Goal: Task Accomplishment & Management: Use online tool/utility

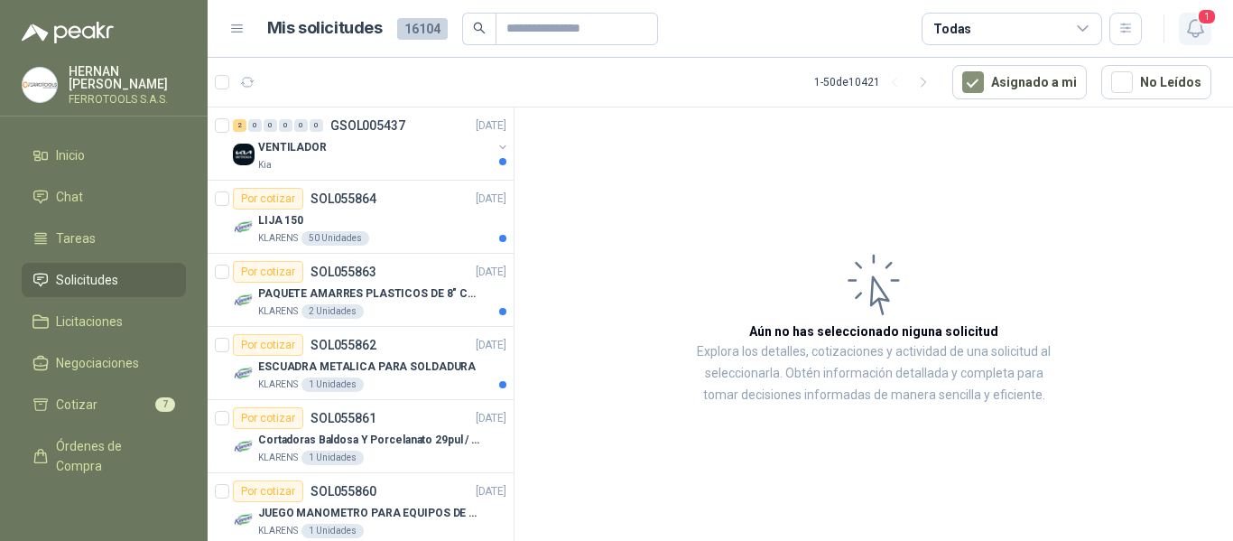
click at [1199, 34] on icon "button" at bounding box center [1196, 28] width 23 height 23
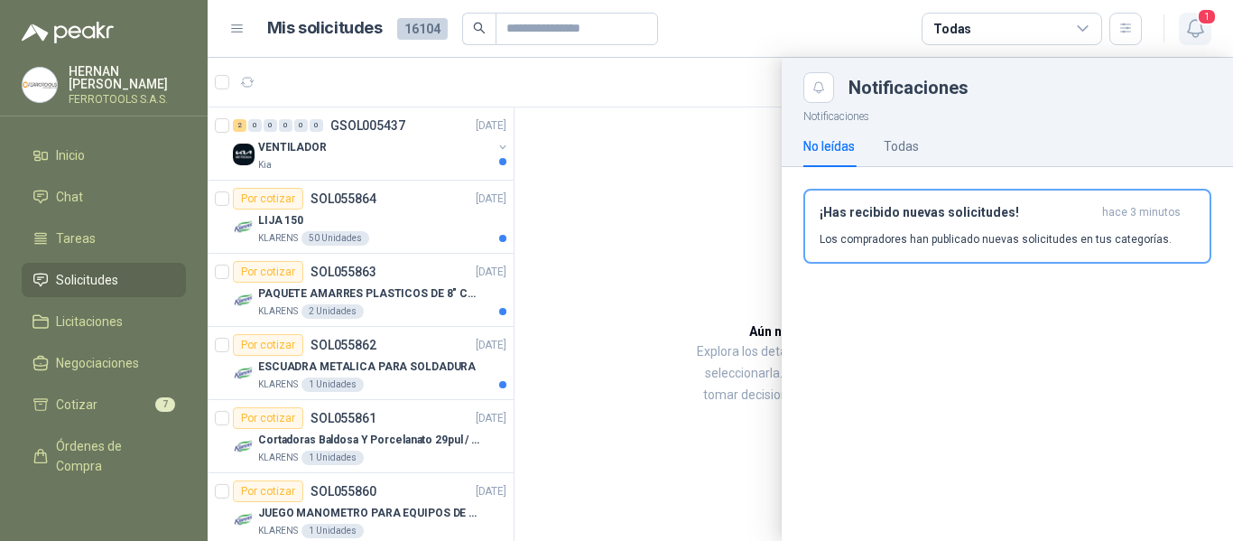
click at [1199, 34] on icon "button" at bounding box center [1196, 28] width 23 height 23
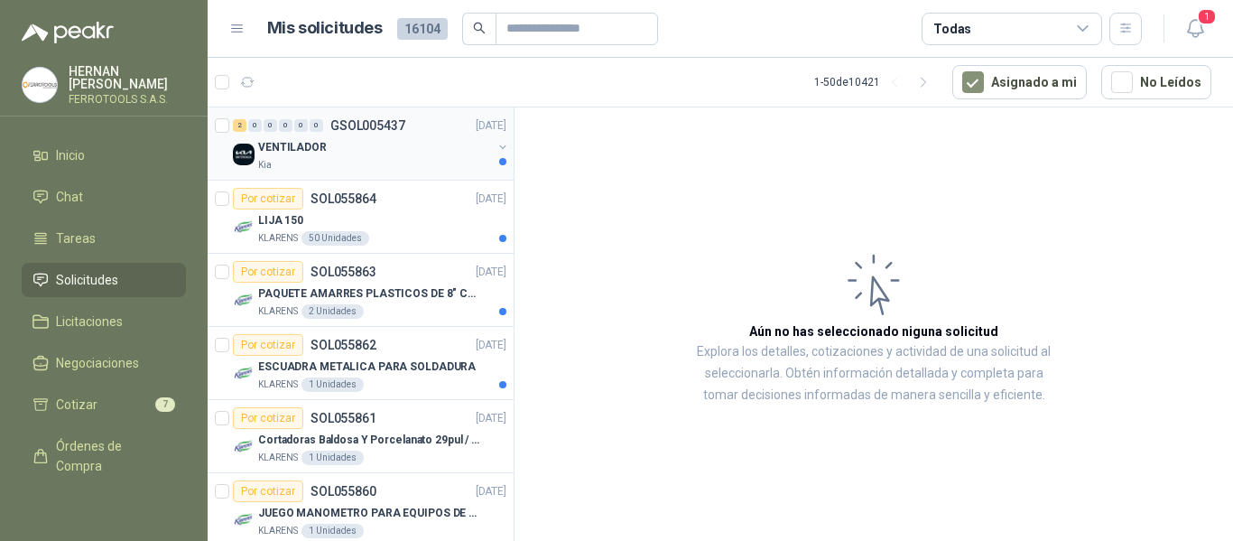
click at [321, 160] on div "Kia" at bounding box center [375, 165] width 234 height 14
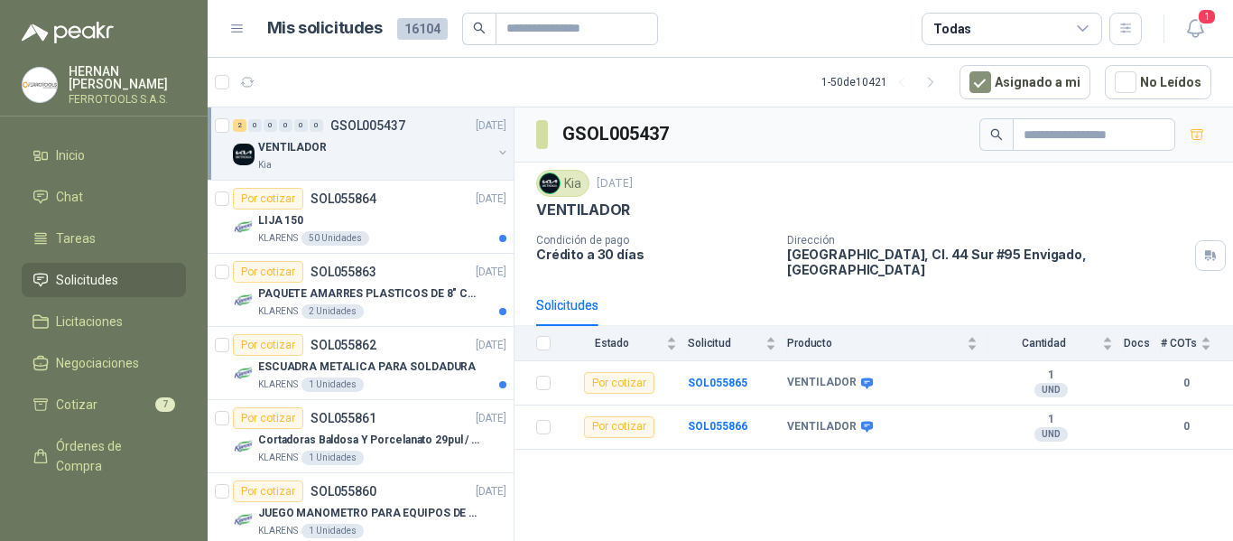
click at [749, 453] on div "GSOL005437 Kia 12 sept, 2025 VENTILADOR Condición de pago Crédito a 30 días Dir…" at bounding box center [874, 327] width 719 height 440
click at [393, 229] on div "LIJA 150" at bounding box center [382, 220] width 248 height 22
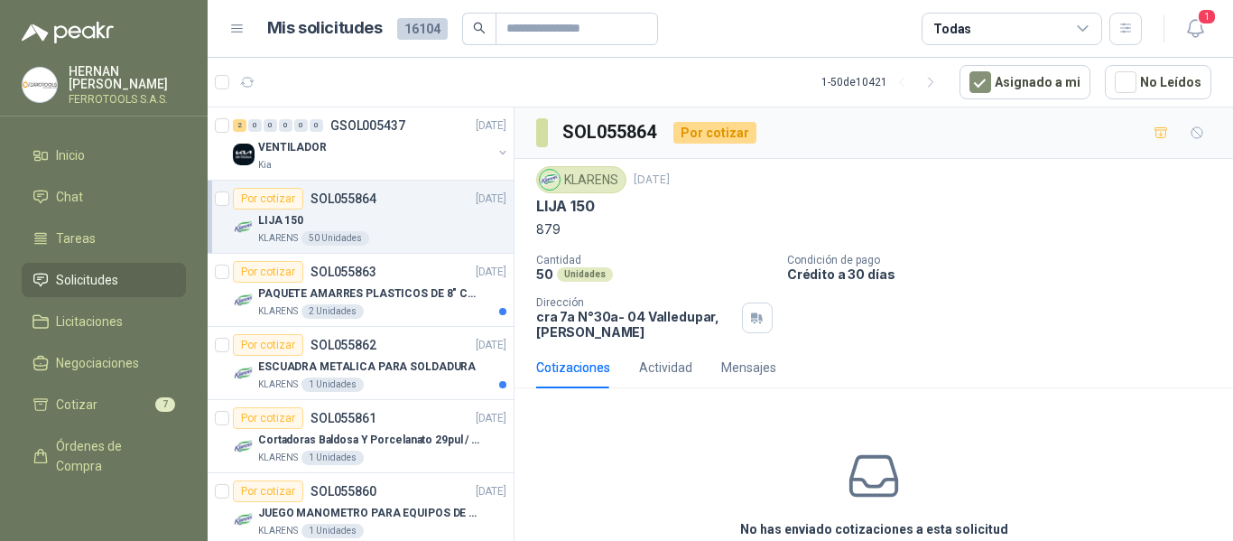
click at [535, 202] on div "KLARENS 12 sept, 2025 LIJA 150 879 Cantidad 50 Unidades Condición de pago Crédi…" at bounding box center [874, 253] width 719 height 188
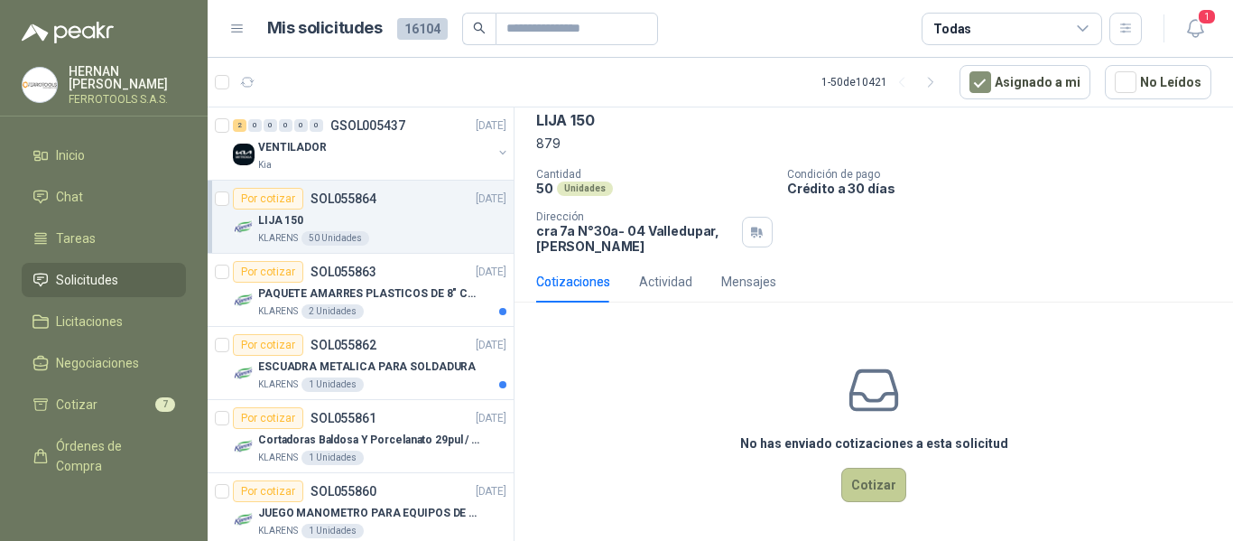
click at [860, 483] on button "Cotizar" at bounding box center [874, 485] width 65 height 34
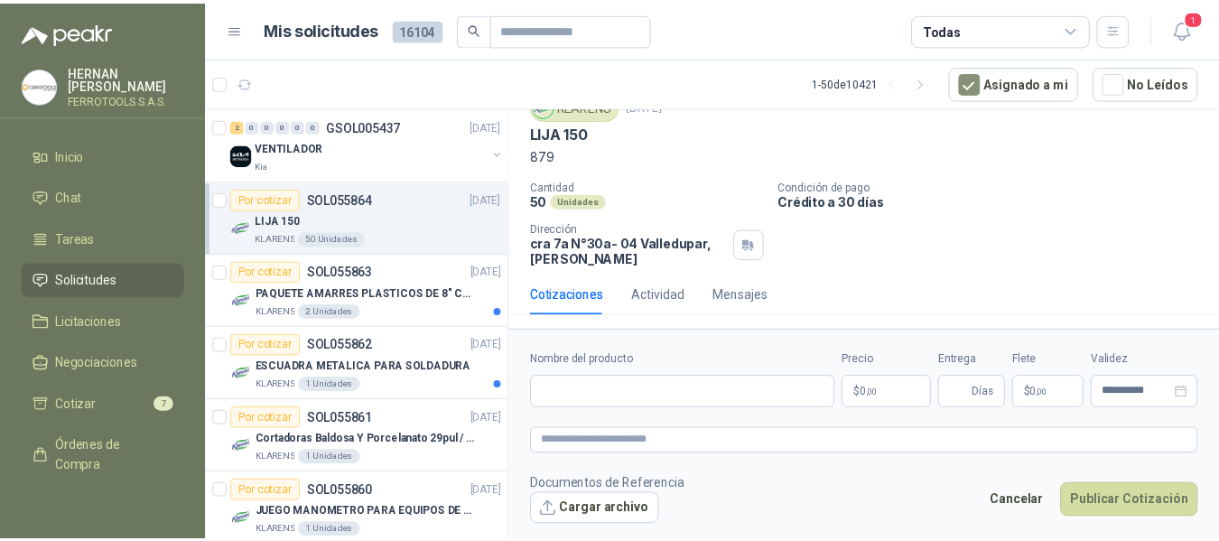
scroll to position [74, 0]
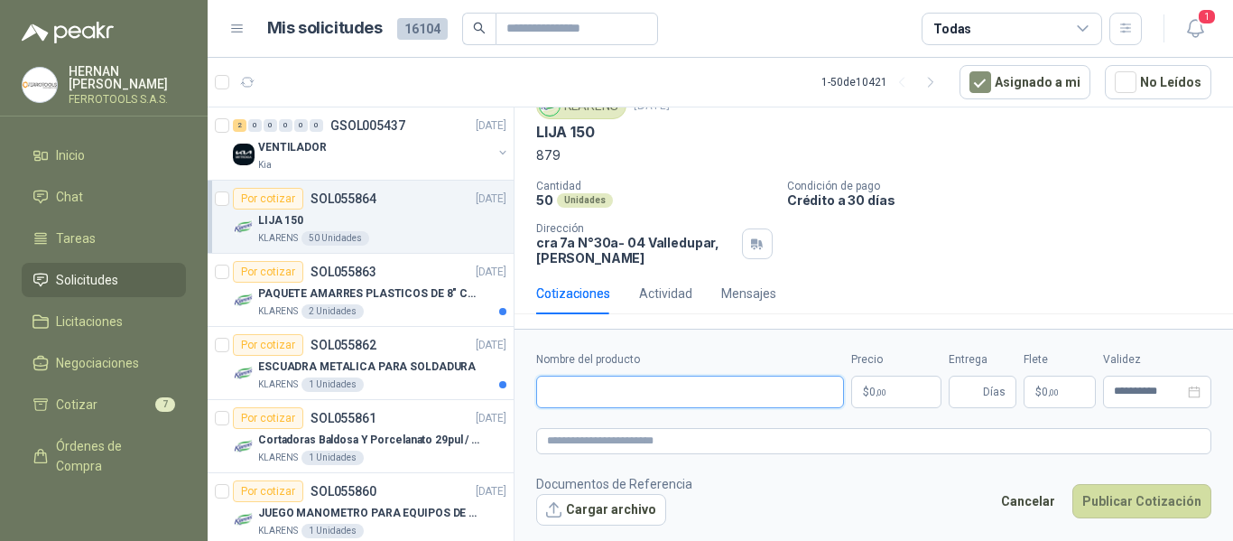
click at [716, 399] on input "Nombre del producto" at bounding box center [690, 392] width 308 height 33
paste input "**********"
drag, startPoint x: 784, startPoint y: 388, endPoint x: 5, endPoint y: 300, distance: 784.2
click at [5, 300] on div "HERNAN RUALES FERROTOOLS S.A.S. Inicio Chat Tareas Solicitudes Licitaciones Neg…" at bounding box center [616, 270] width 1233 height 541
paste input "text"
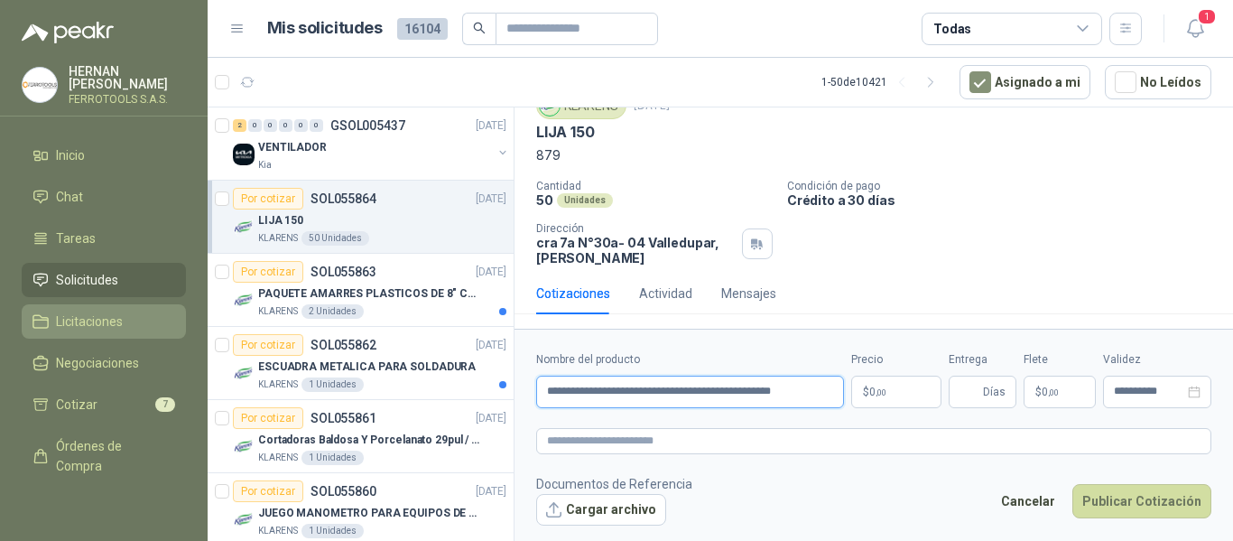
drag, startPoint x: 709, startPoint y: 396, endPoint x: 94, endPoint y: 327, distance: 618.8
click at [94, 327] on div "HERNAN RUALES FERROTOOLS S.A.S. Inicio Chat Tareas Solicitudes Licitaciones Neg…" at bounding box center [616, 270] width 1233 height 541
type input "**********"
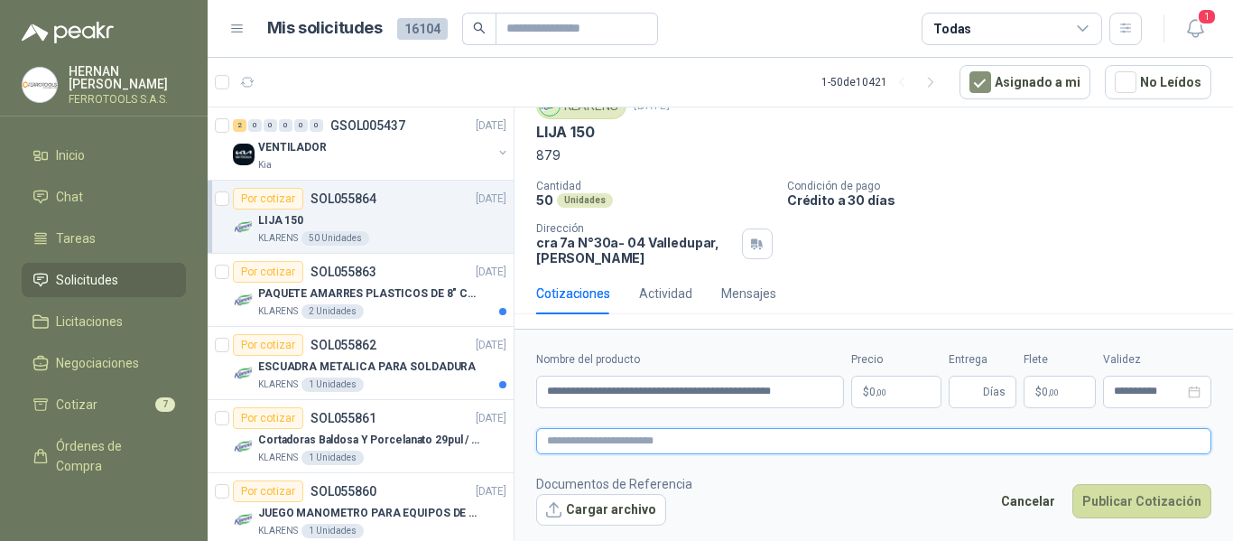
click at [631, 442] on textarea at bounding box center [873, 441] width 675 height 26
paste textarea "**********"
type textarea "**********"
click at [892, 396] on p "$ 0 ,00" at bounding box center [896, 392] width 90 height 33
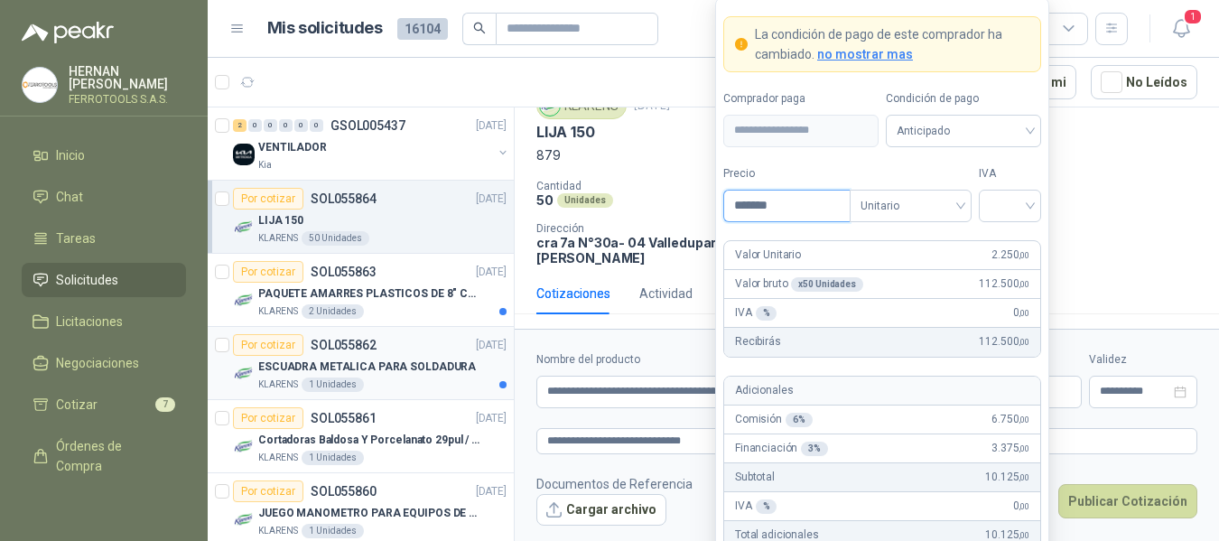
type input "*******"
click at [1026, 209] on input "search" at bounding box center [1010, 204] width 41 height 27
click at [1008, 237] on div "19%" at bounding box center [1009, 243] width 33 height 20
click at [1009, 167] on label "IVA" at bounding box center [1010, 173] width 62 height 17
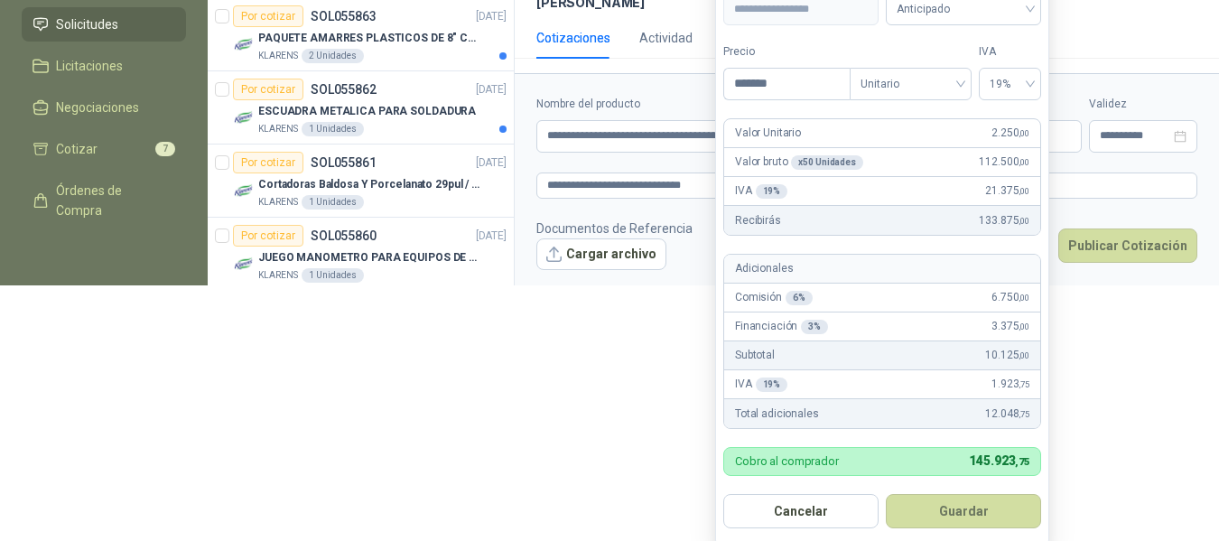
scroll to position [259, 0]
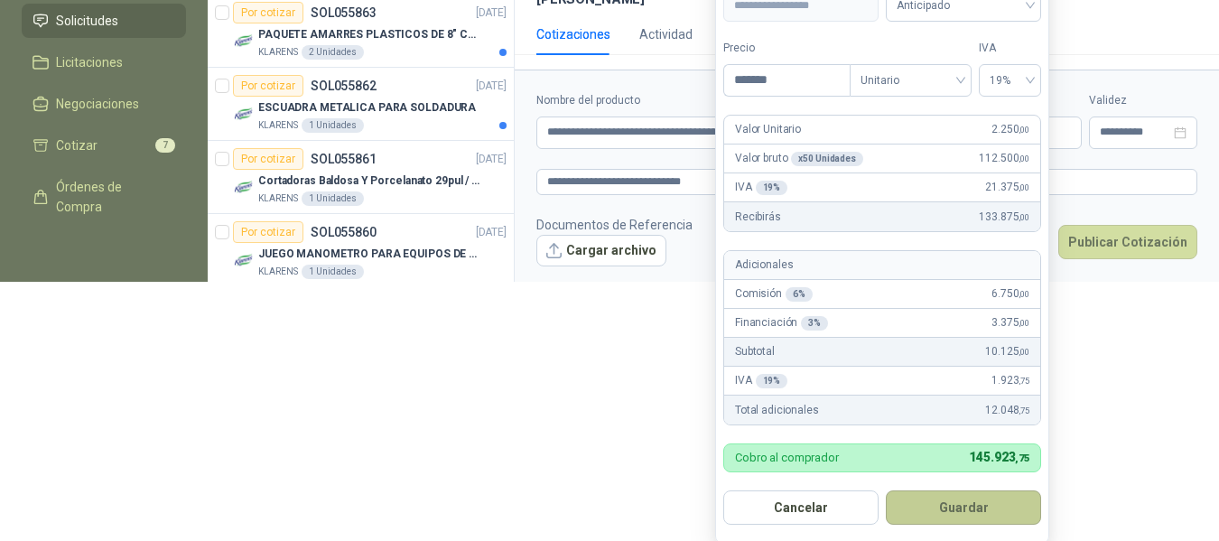
click at [959, 511] on button "Guardar" at bounding box center [963, 507] width 155 height 34
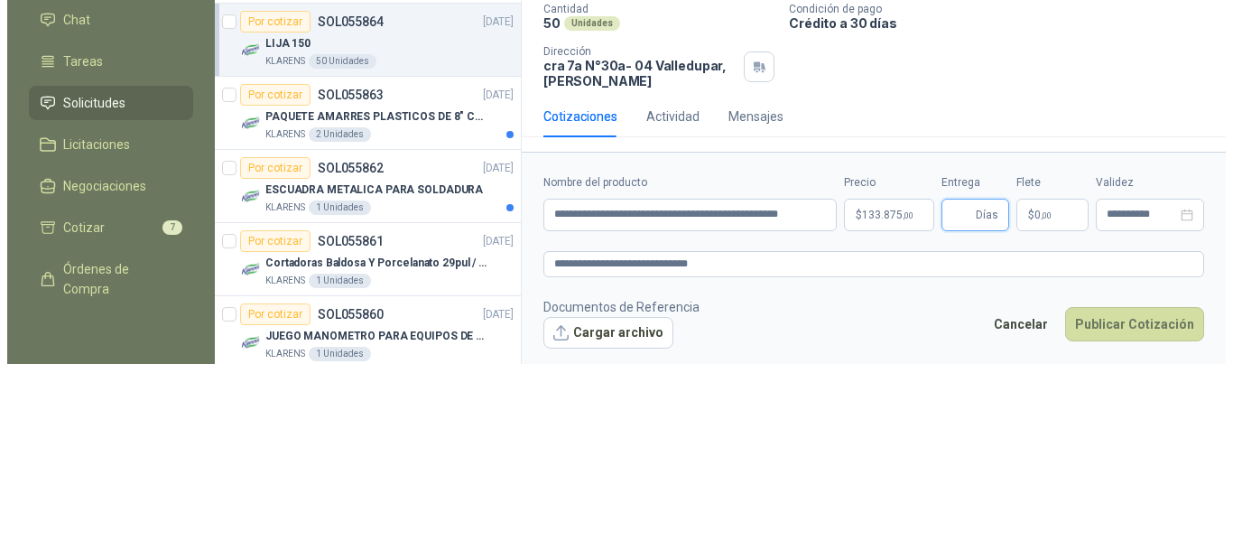
scroll to position [0, 0]
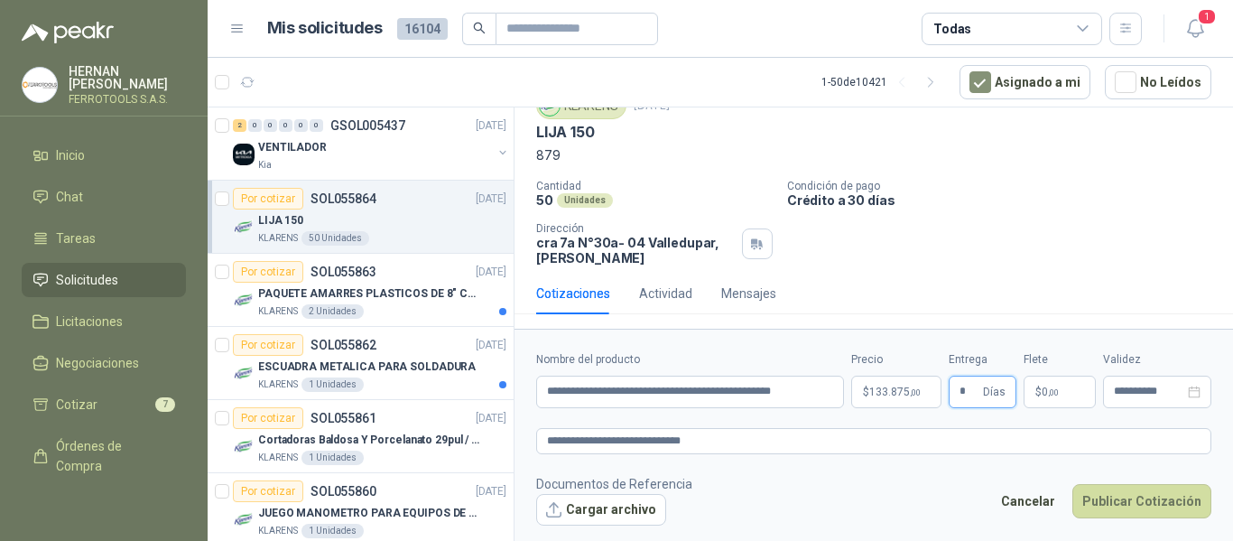
type input "*"
click at [1168, 518] on div "Cancelar Publicar Cotización" at bounding box center [1101, 505] width 220 height 42
click at [1151, 498] on button "Publicar Cotización" at bounding box center [1142, 501] width 139 height 34
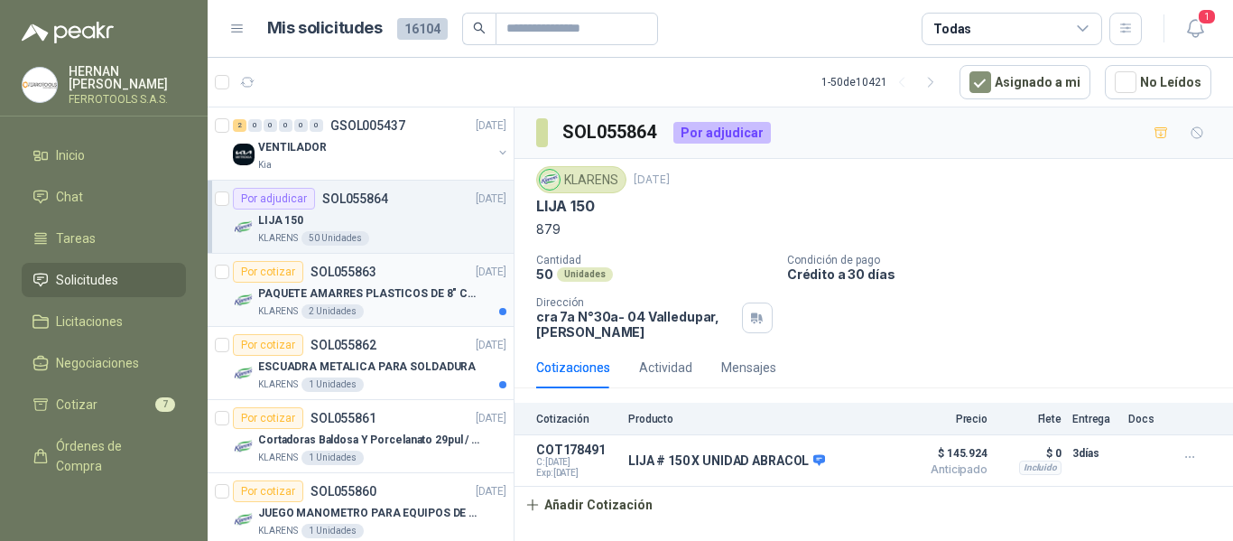
click at [405, 298] on p "PAQUETE AMARRES PLASTICOS DE 8" COLOR NEGRO" at bounding box center [370, 293] width 225 height 17
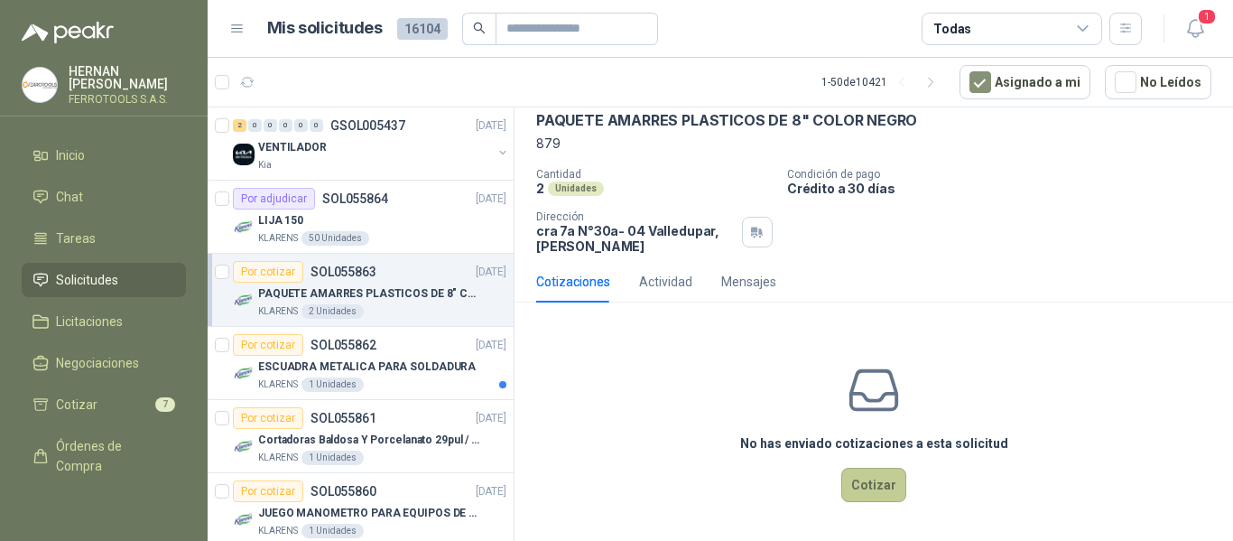
click at [862, 484] on button "Cotizar" at bounding box center [874, 485] width 65 height 34
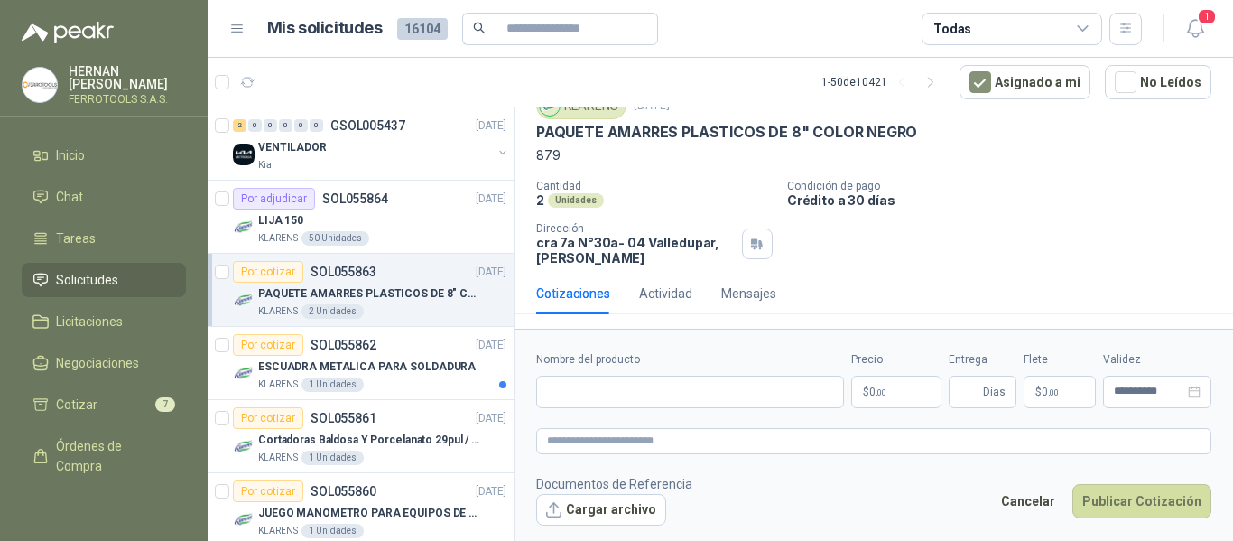
scroll to position [74, 0]
click at [721, 391] on input "Nombre del producto" at bounding box center [690, 392] width 308 height 33
paste input "**********"
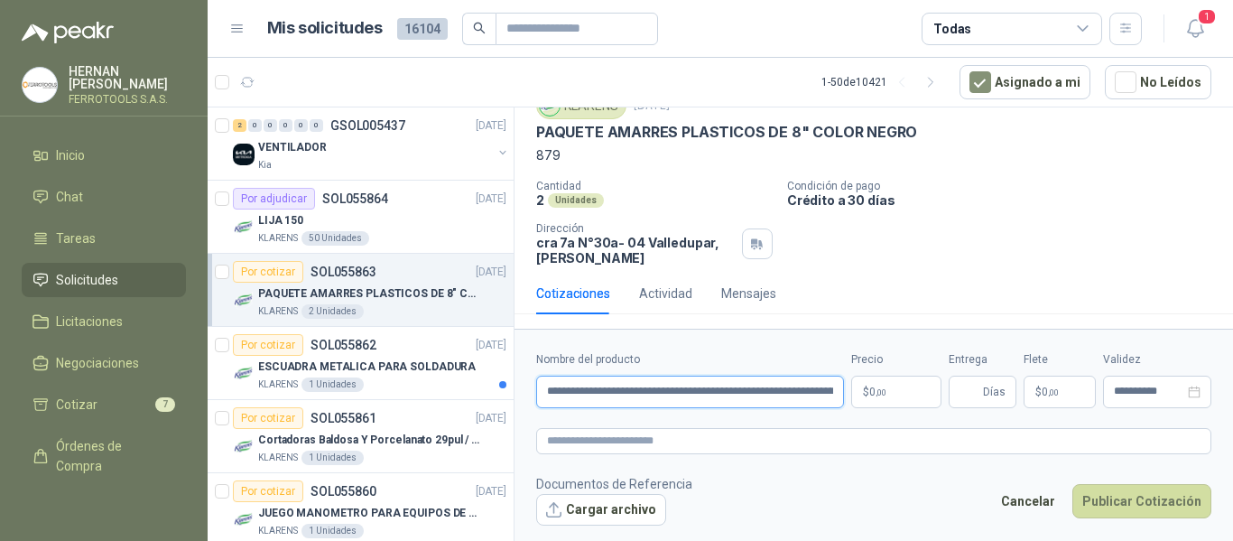
scroll to position [0, 105]
type input "**********"
click at [797, 432] on textarea at bounding box center [873, 441] width 675 height 26
paste textarea "**********"
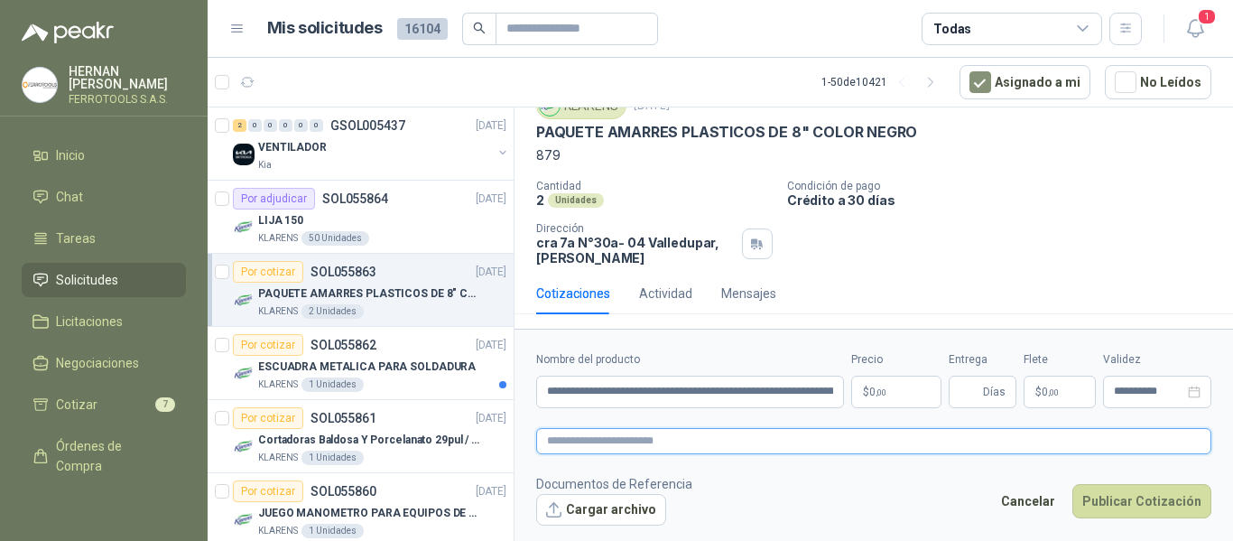
type textarea "**********"
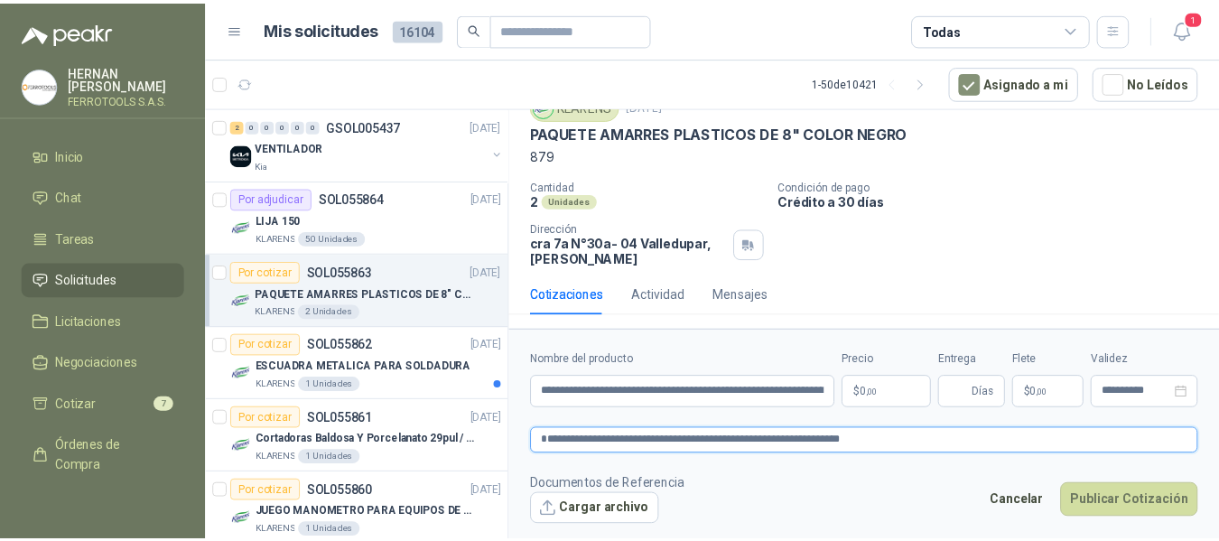
scroll to position [87, 0]
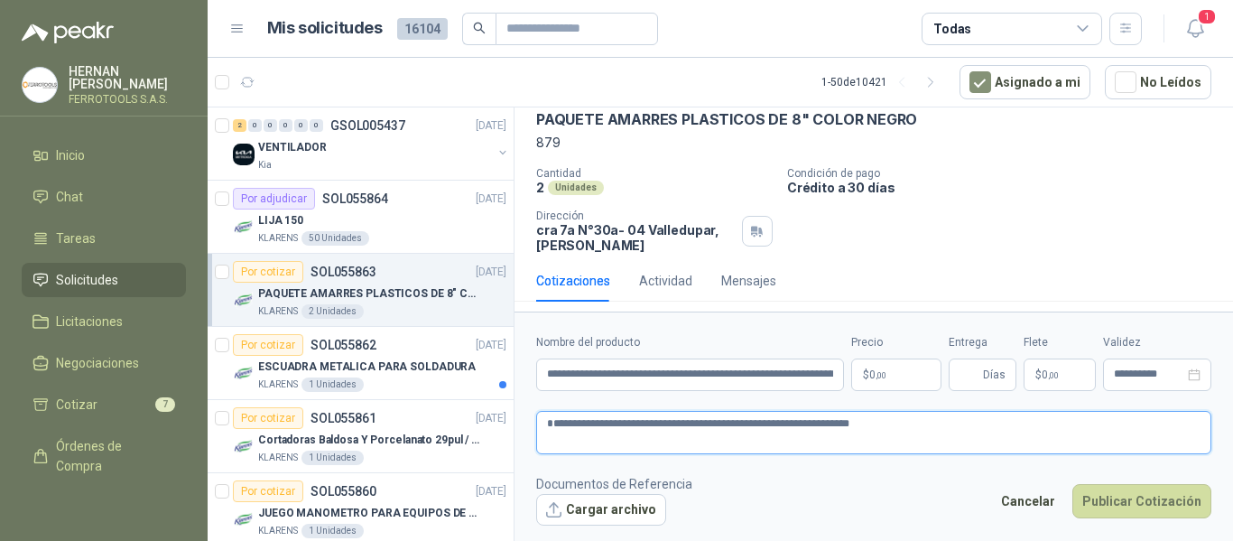
type textarea "**********"
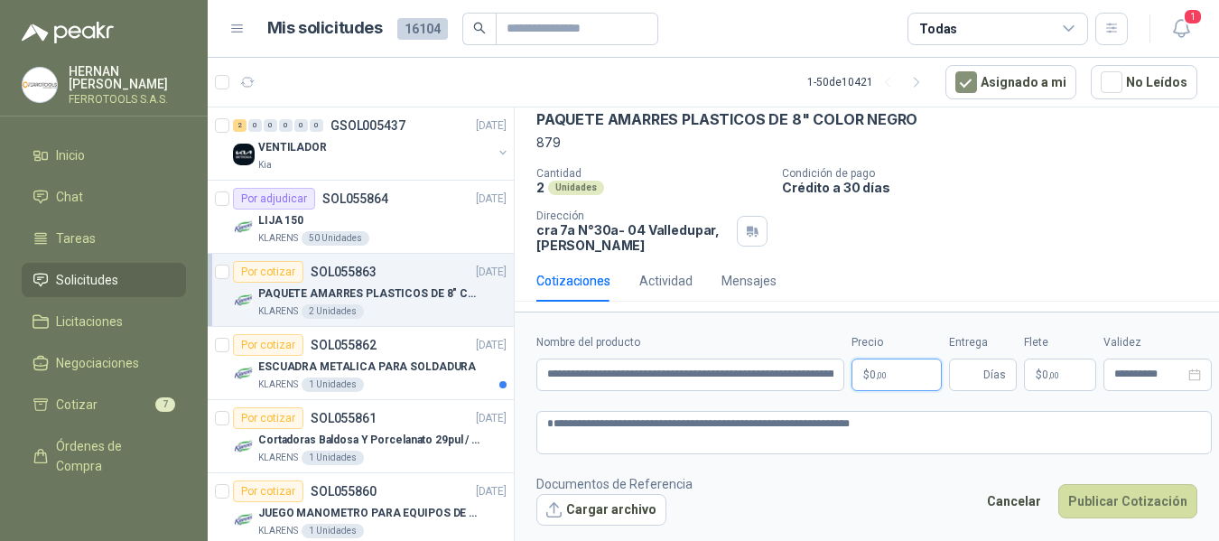
click at [884, 383] on body "HERNAN RUALES FERROTOOLS S.A.S. Inicio Chat Tareas Solicitudes Licitaciones Neg…" at bounding box center [609, 270] width 1219 height 541
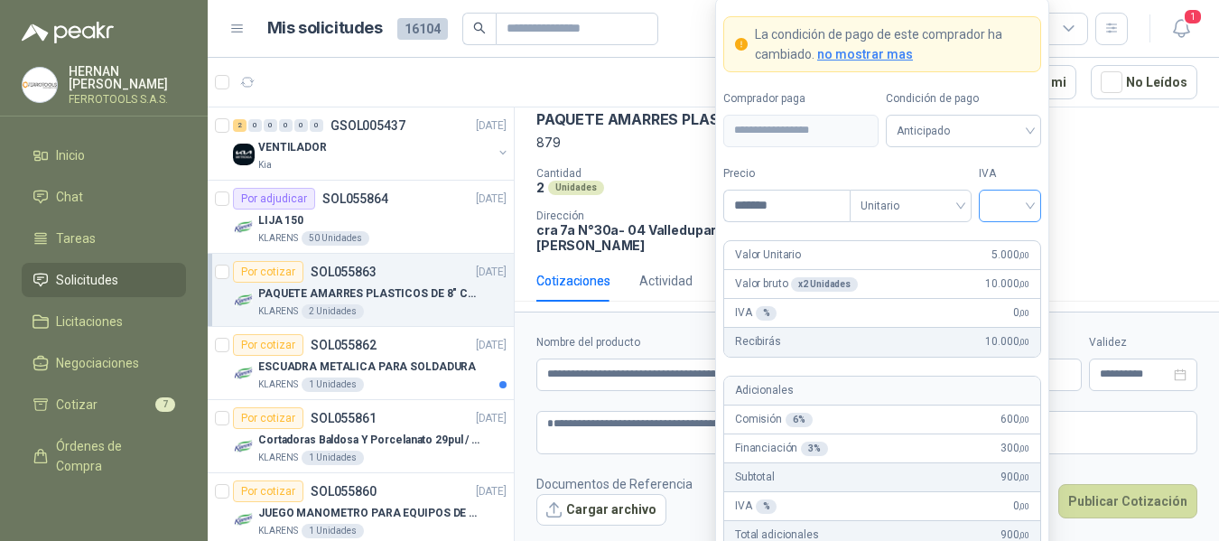
click at [1008, 217] on span at bounding box center [1010, 206] width 41 height 31
type input "*******"
click at [1006, 231] on div "19%" at bounding box center [1009, 242] width 55 height 29
click at [1009, 179] on label "IVA" at bounding box center [1010, 173] width 62 height 17
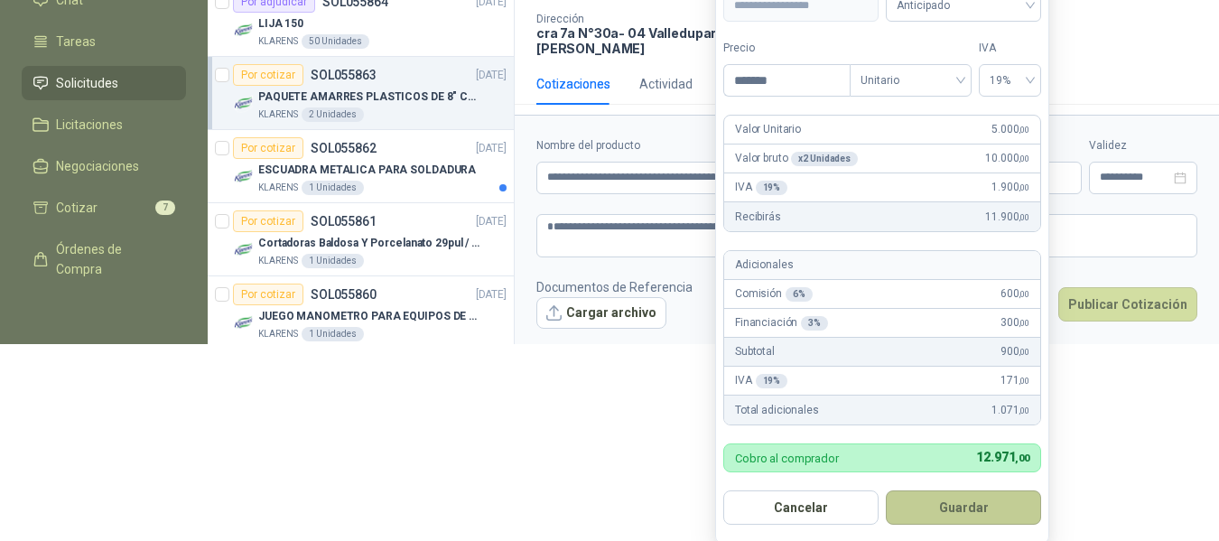
click at [993, 507] on button "Guardar" at bounding box center [963, 507] width 155 height 34
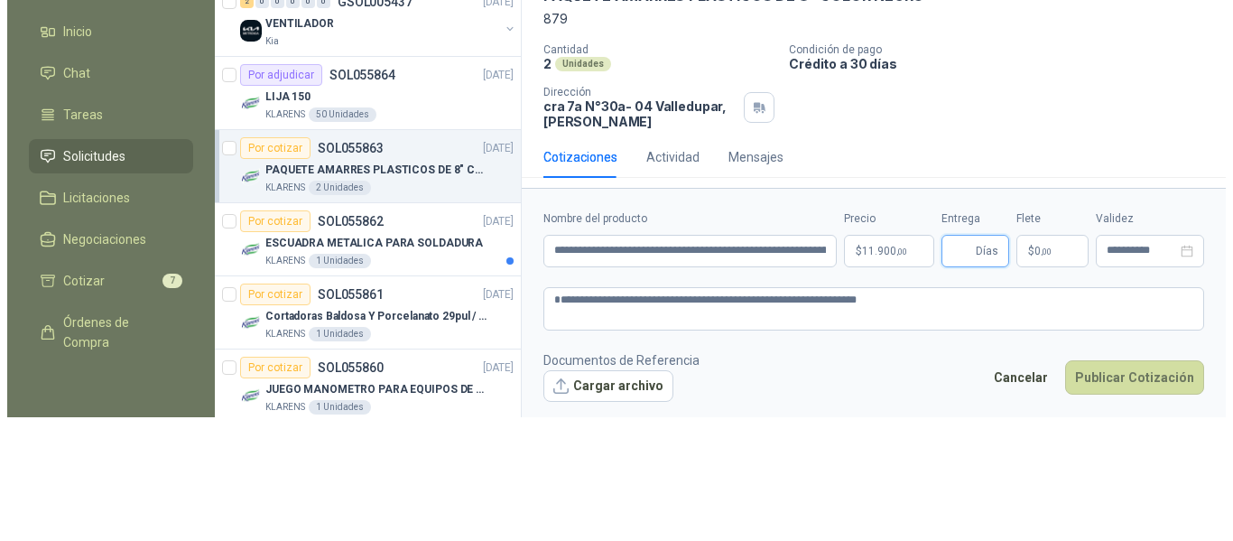
scroll to position [0, 0]
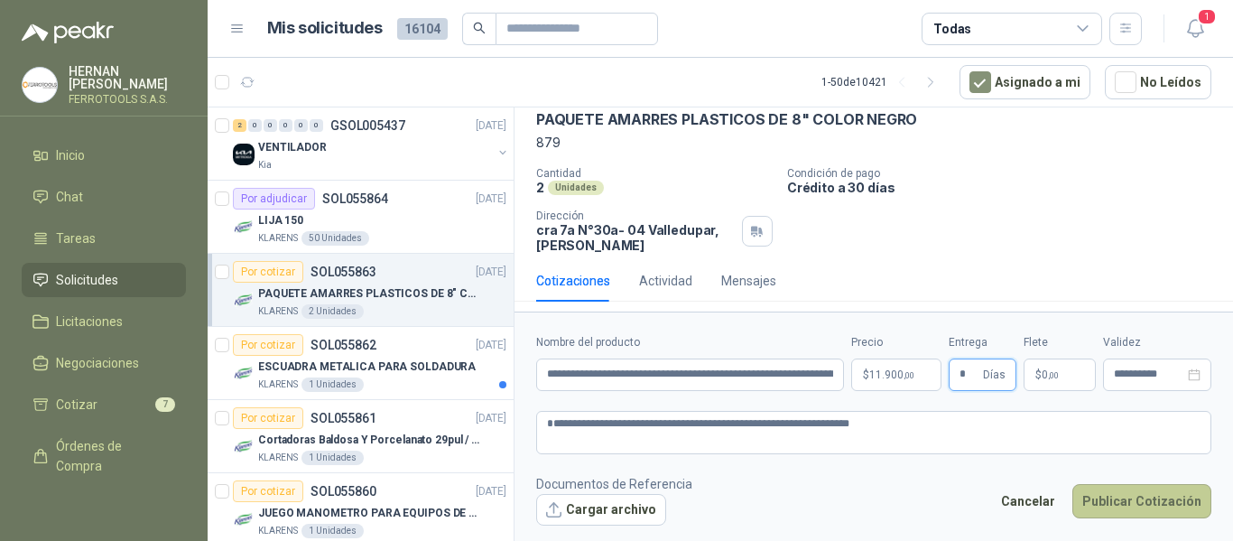
type input "*"
click at [1121, 506] on button "Publicar Cotización" at bounding box center [1142, 501] width 139 height 34
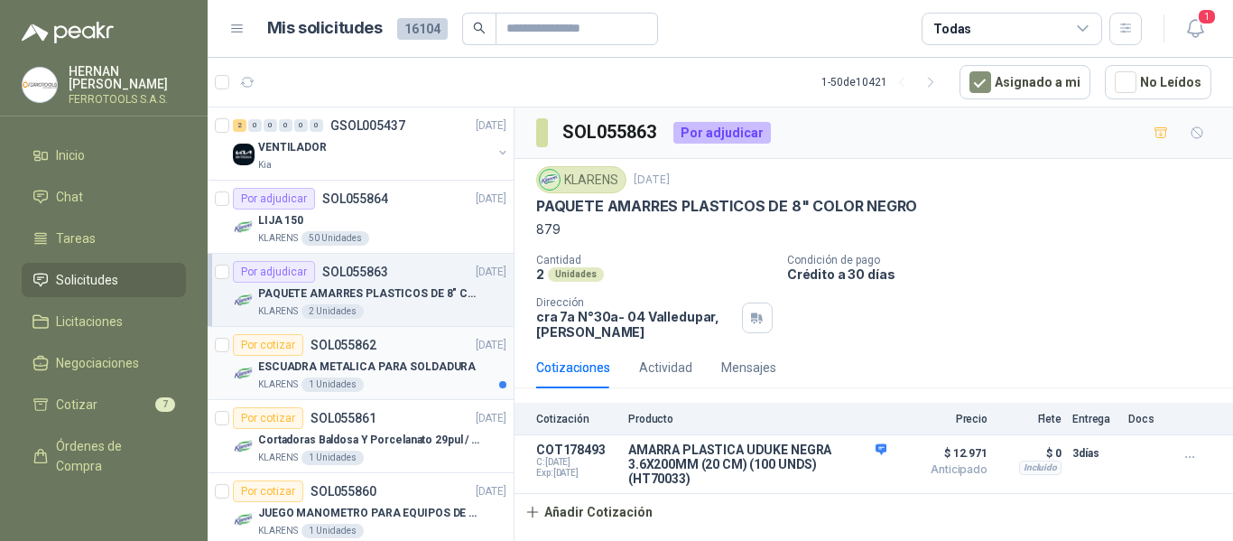
click at [414, 377] on div "ESCUADRA METALICA PARA SOLDADURA" at bounding box center [382, 367] width 248 height 22
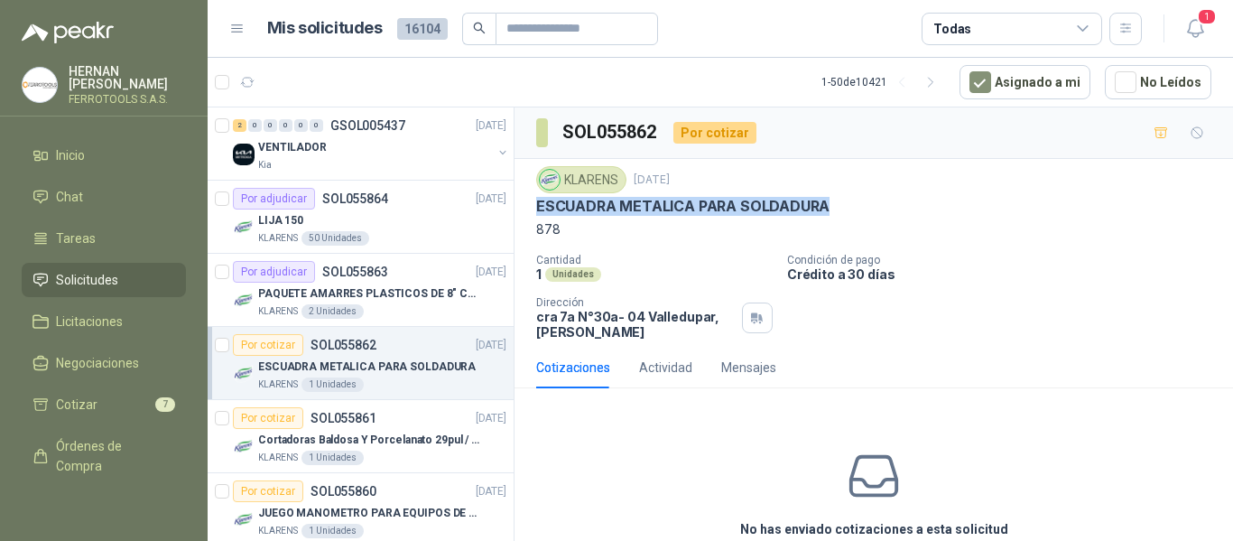
drag, startPoint x: 537, startPoint y: 210, endPoint x: 834, endPoint y: 216, distance: 297.1
click at [834, 216] on div "ESCUADRA METALICA PARA SOLDADURA" at bounding box center [873, 206] width 675 height 19
copy p "ESCUADRA METALICA PARA SOLDADURA"
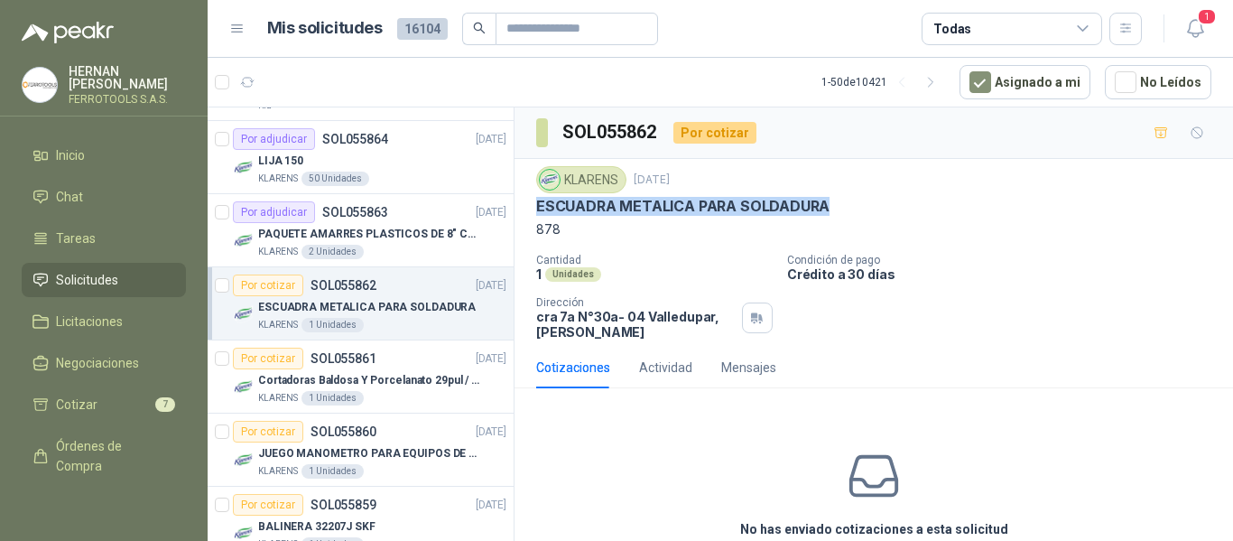
scroll to position [90, 0]
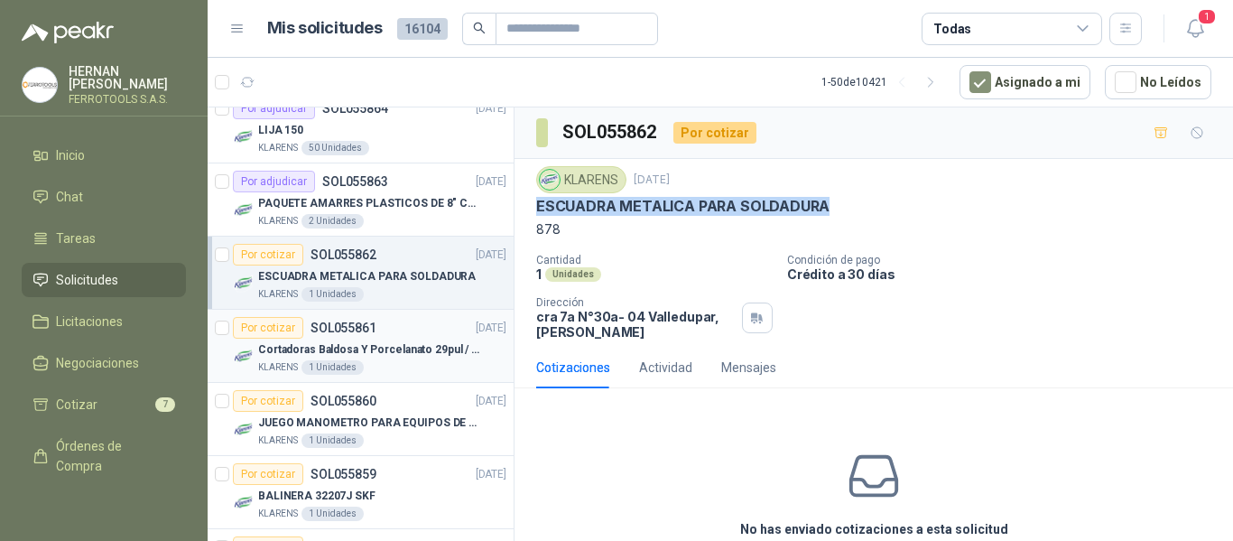
click at [420, 354] on p "Cortadoras Baldosa Y Porcelanato 29pul / 74cm - Truper 15827" at bounding box center [370, 349] width 225 height 17
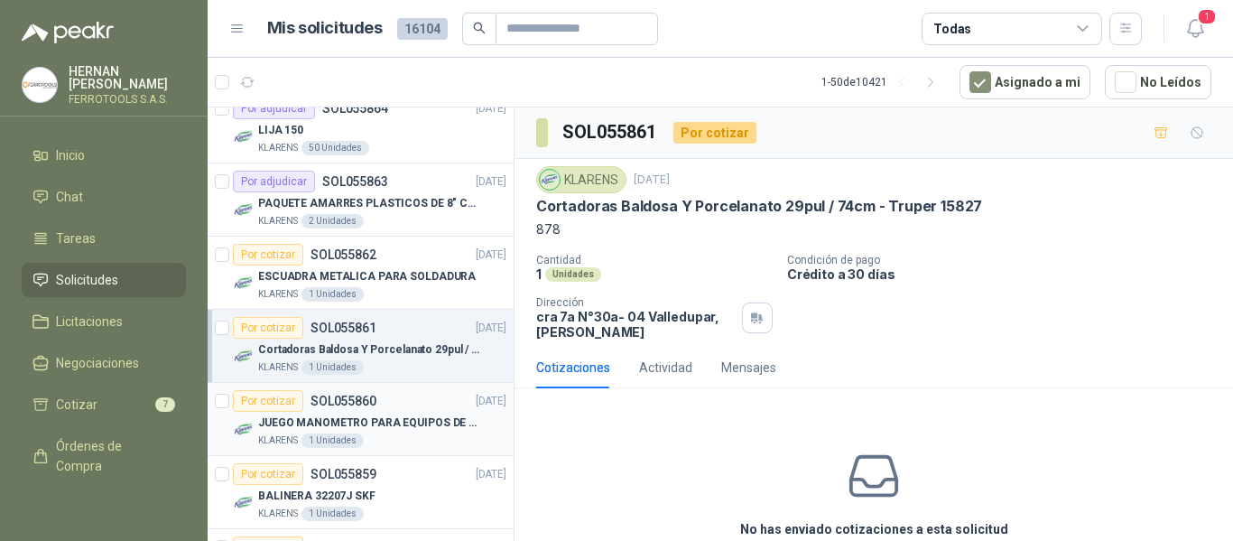
click at [422, 411] on div "Por cotizar SOL055860 12/09/25" at bounding box center [370, 401] width 274 height 22
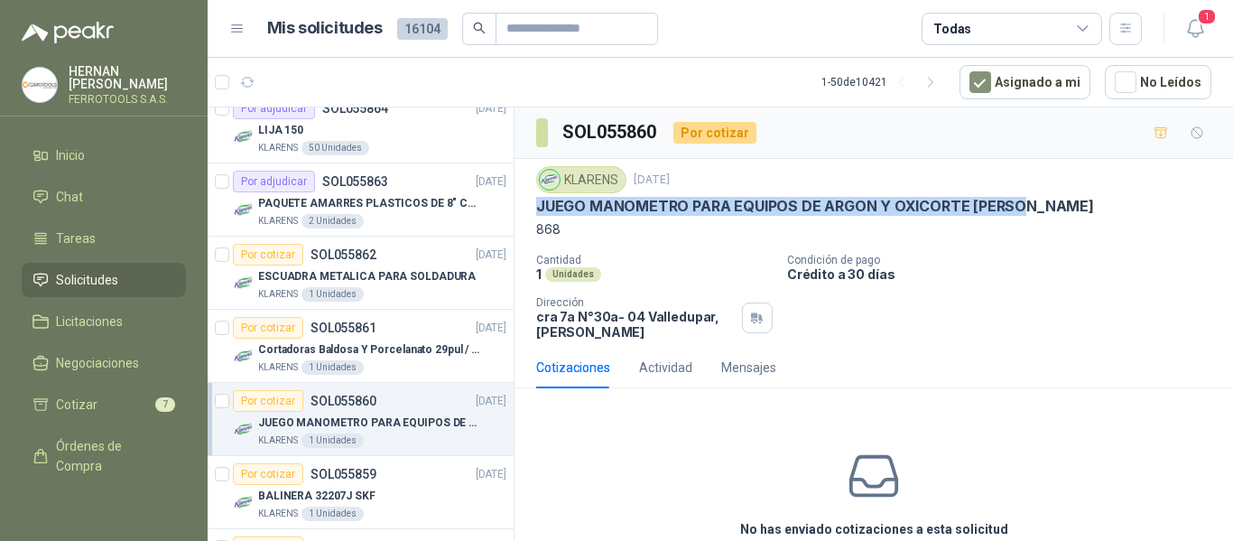
drag, startPoint x: 535, startPoint y: 205, endPoint x: 1113, endPoint y: 209, distance: 577.9
click at [1113, 209] on div "KLARENS 12 sept, 2025 JUEGO MANOMETRO PARA EQUIPOS DE ARGON Y OXICORTE VICTOR 8…" at bounding box center [874, 253] width 719 height 188
copy p "JUEGO MANOMETRO PARA EQUIPOS DE ARGON Y OXICORTE VICTOR"
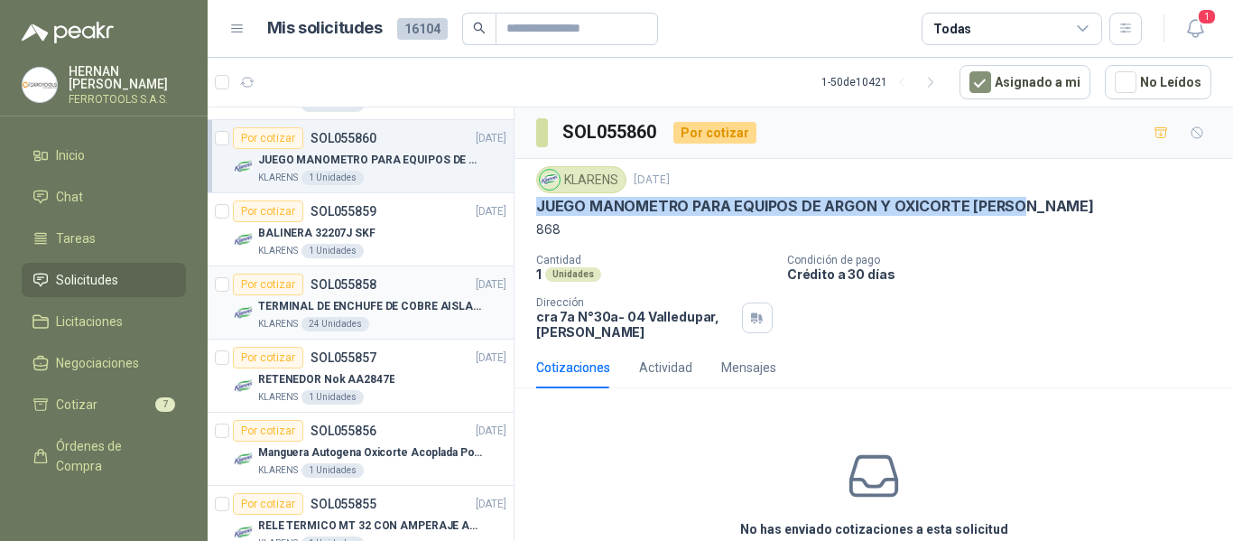
scroll to position [361, 0]
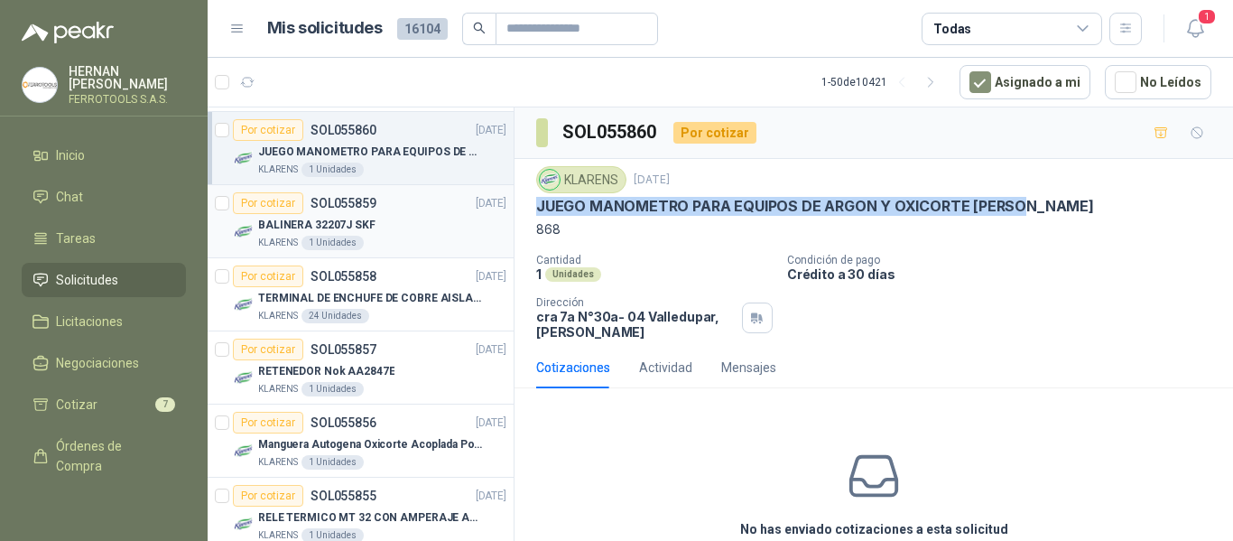
click at [405, 212] on div "Por cotizar SOL055859 12/09/25" at bounding box center [370, 203] width 274 height 22
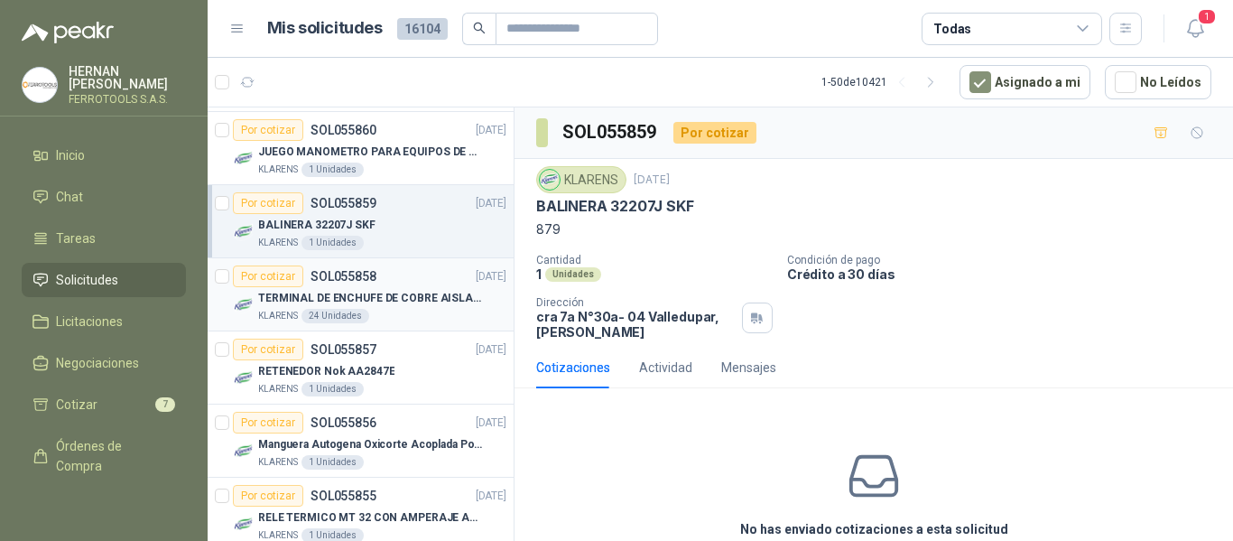
click at [407, 303] on p "TERMINAL DE ENCHUFE DE COBRE AISLADO PARA 12AWG" at bounding box center [370, 298] width 225 height 17
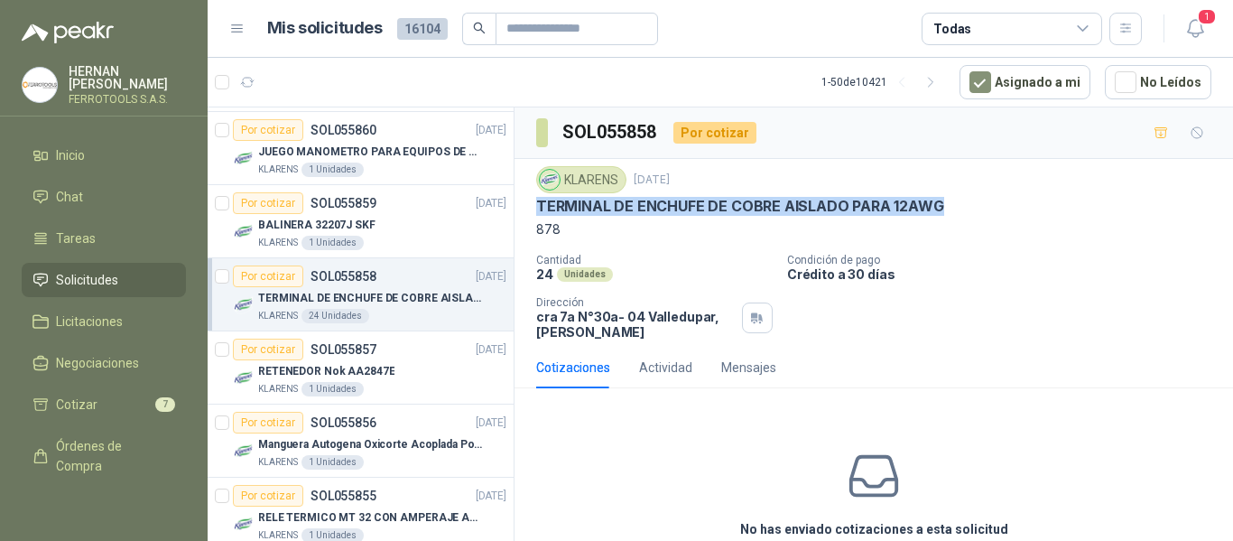
drag, startPoint x: 538, startPoint y: 209, endPoint x: 940, endPoint y: 200, distance: 401.9
click at [940, 200] on div "TERMINAL DE ENCHUFE DE COBRE AISLADO PARA 12AWG" at bounding box center [873, 206] width 675 height 19
copy p "TERMINAL DE ENCHUFE DE COBRE AISLADO PARA 12AWG"
click at [408, 382] on div "KLARENS 1 Unidades" at bounding box center [382, 389] width 248 height 14
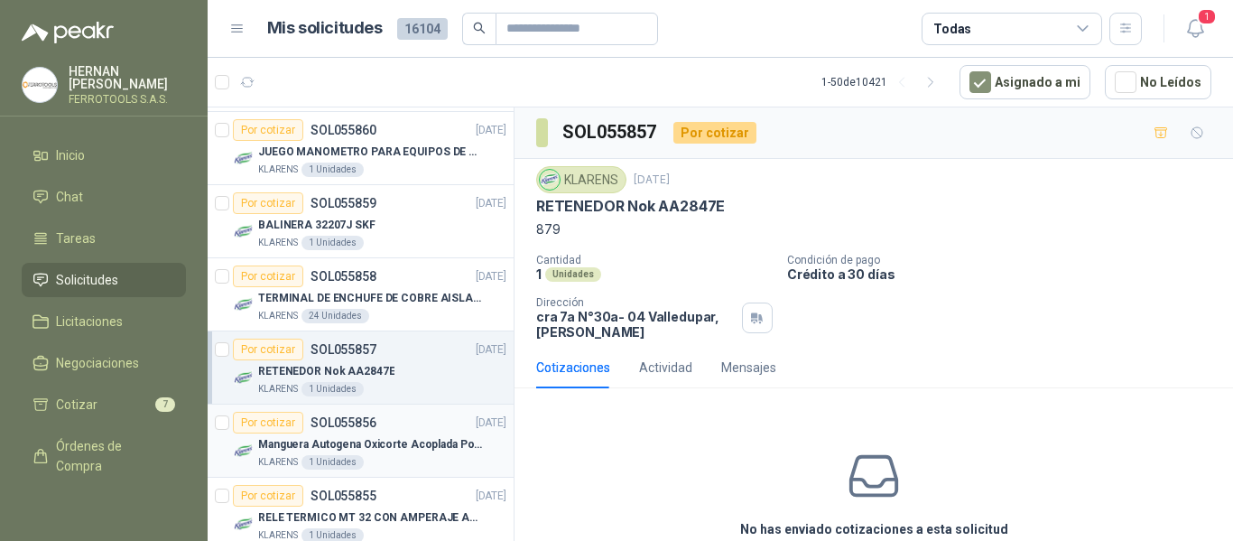
click at [397, 445] on p "Manguera Autogena Oxicorte Acoplada Por 10 Metros" at bounding box center [370, 444] width 225 height 17
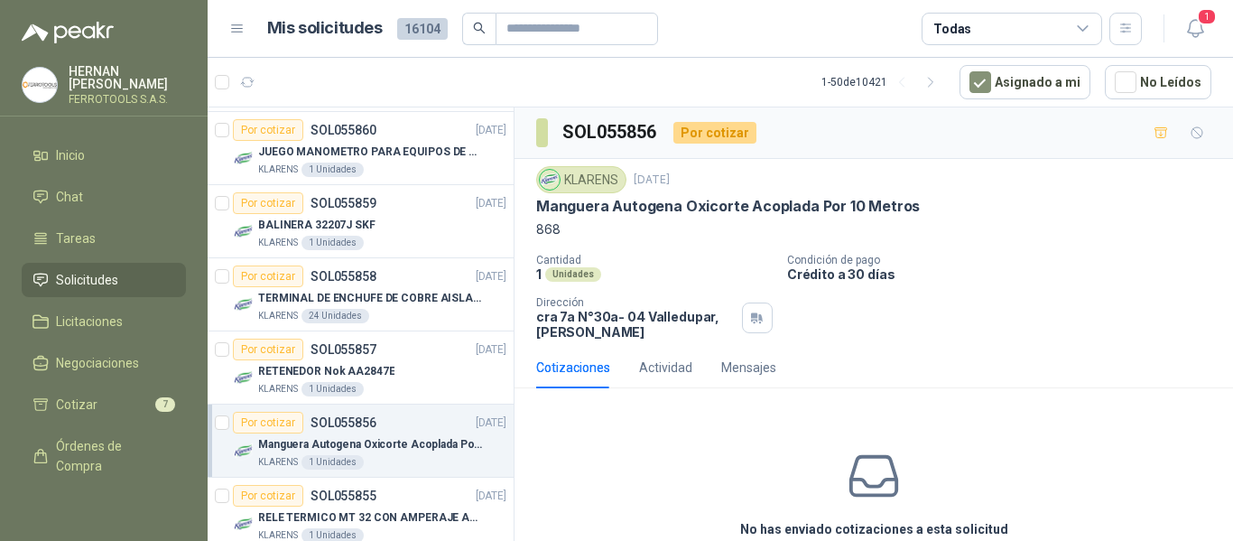
scroll to position [451, 0]
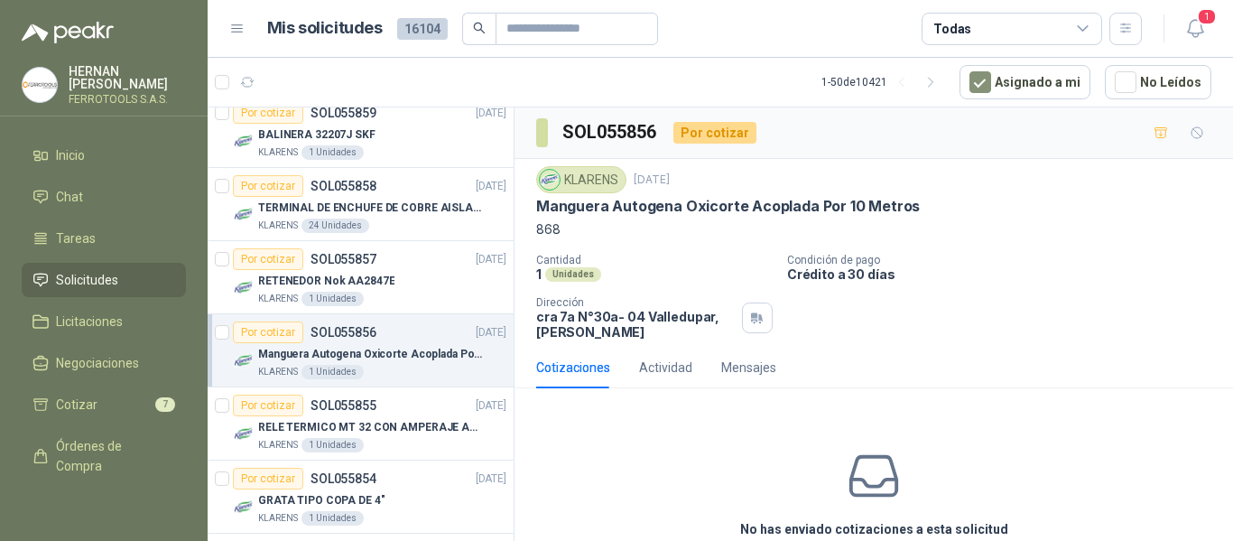
click at [397, 445] on div "KLARENS 1 Unidades" at bounding box center [382, 445] width 248 height 14
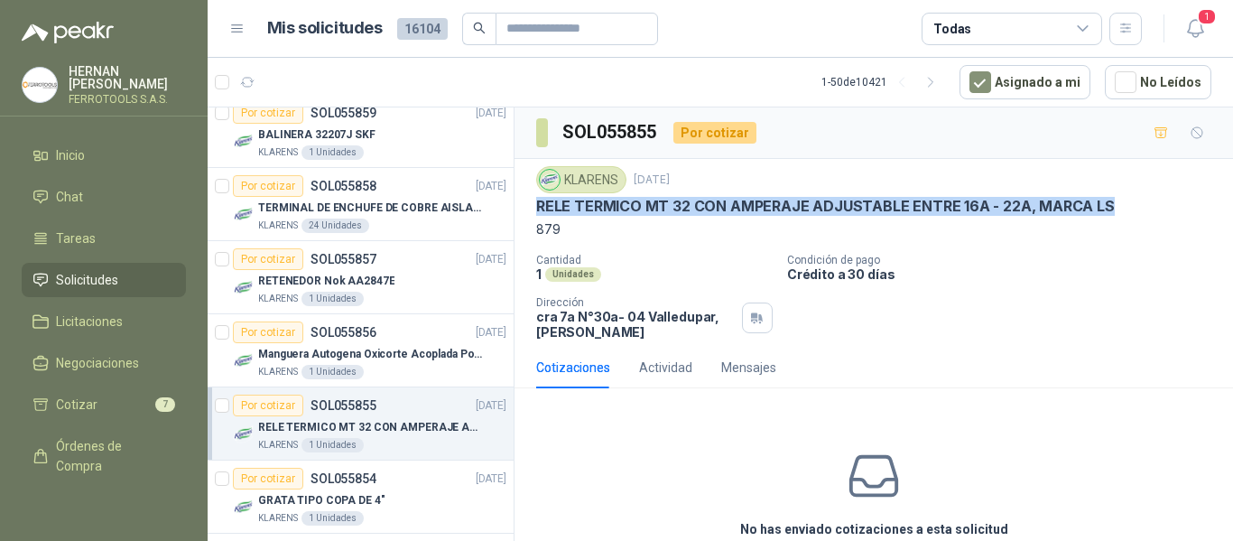
drag, startPoint x: 536, startPoint y: 209, endPoint x: 1143, endPoint y: 213, distance: 606.8
click at [1143, 213] on div "RELE TERMICO MT 32 CON AMPERAJE ADJUSTABLE ENTRE 16A - 22A, MARCA LS" at bounding box center [873, 206] width 675 height 19
copy p "RELE TERMICO MT 32 CON AMPERAJE ADJUSTABLE ENTRE 16A - 22A, MARCA LS"
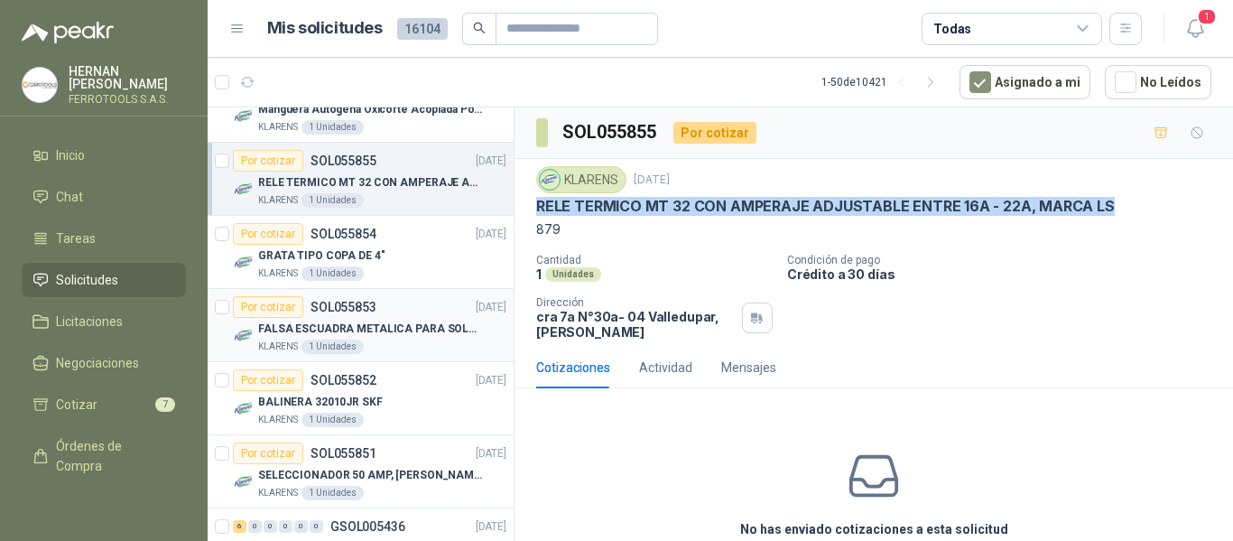
scroll to position [722, 0]
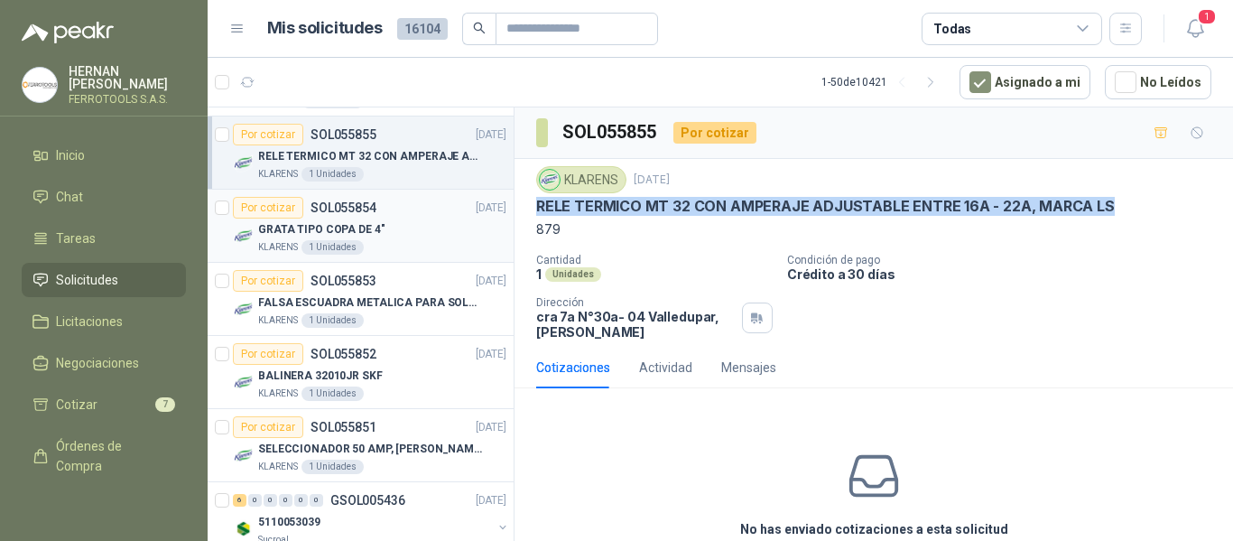
click at [422, 220] on div "GRATA TIPO COPA DE 4"" at bounding box center [382, 230] width 248 height 22
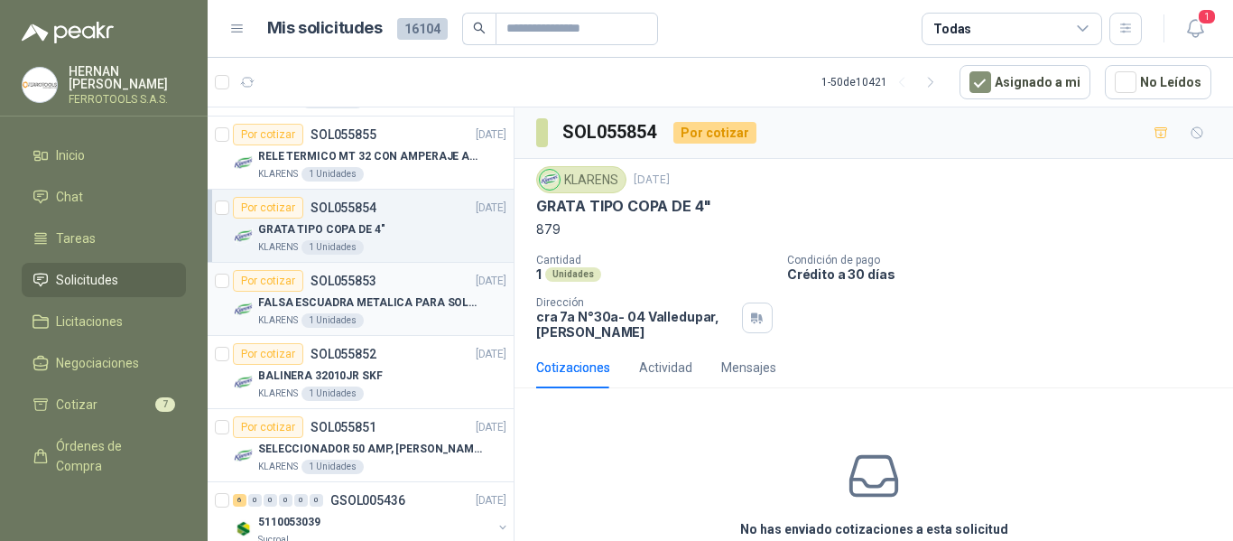
click at [429, 301] on p "FALSA ESCUADRA METALICA PARA SOLDADIRA" at bounding box center [370, 302] width 225 height 17
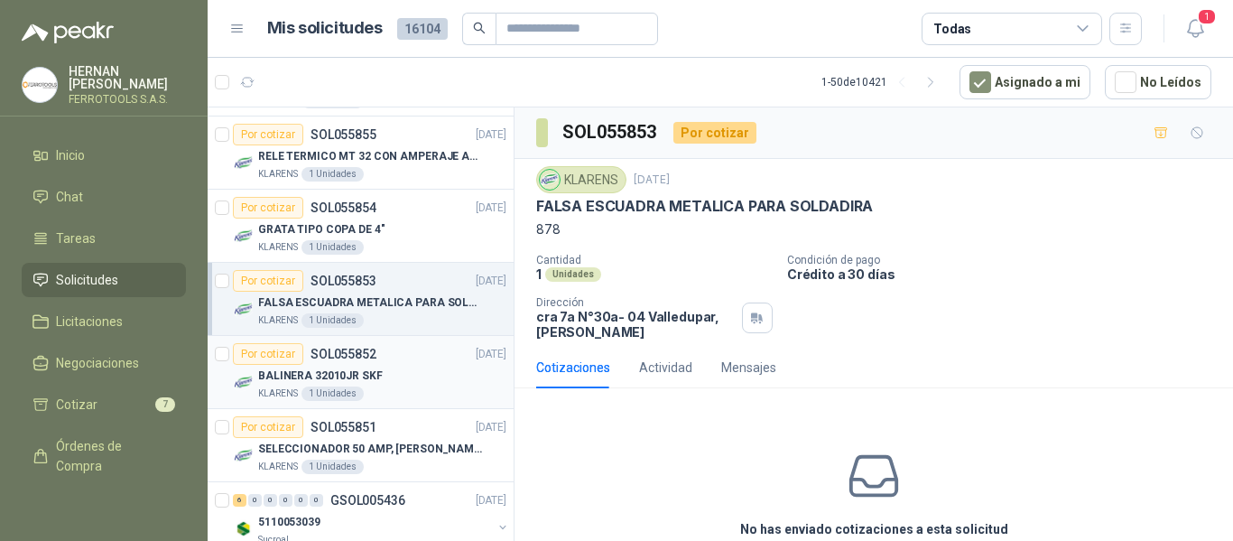
click at [409, 366] on div "BALINERA 32010JR SKF" at bounding box center [382, 376] width 248 height 22
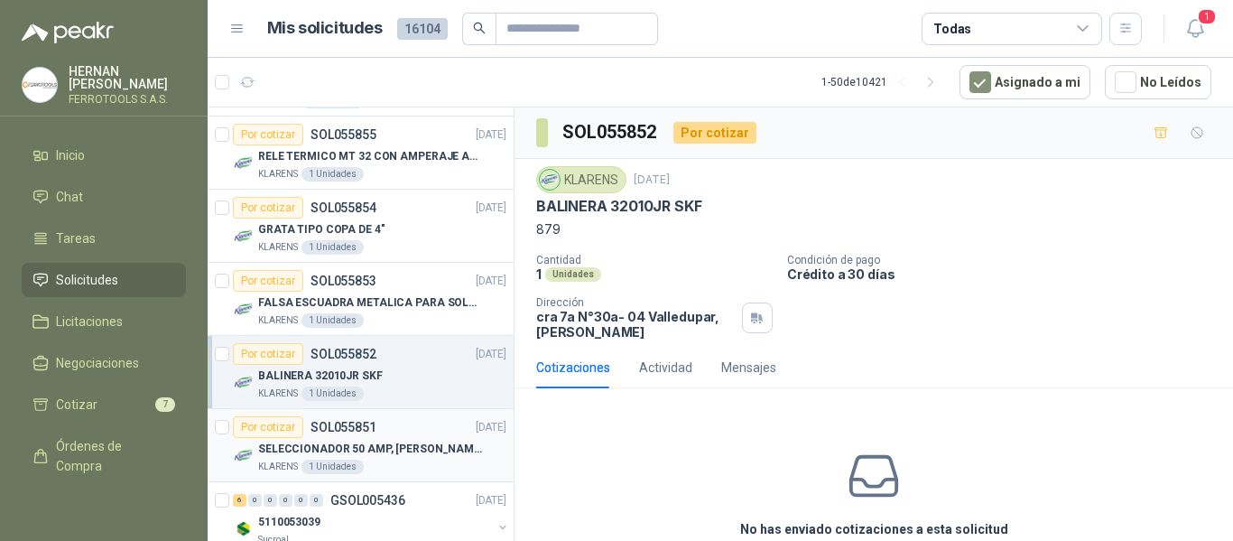
click at [437, 451] on p "SELECCIONADOR 50 AMP, SCHNEIDER ELECTRIC, NSC100N" at bounding box center [370, 449] width 225 height 17
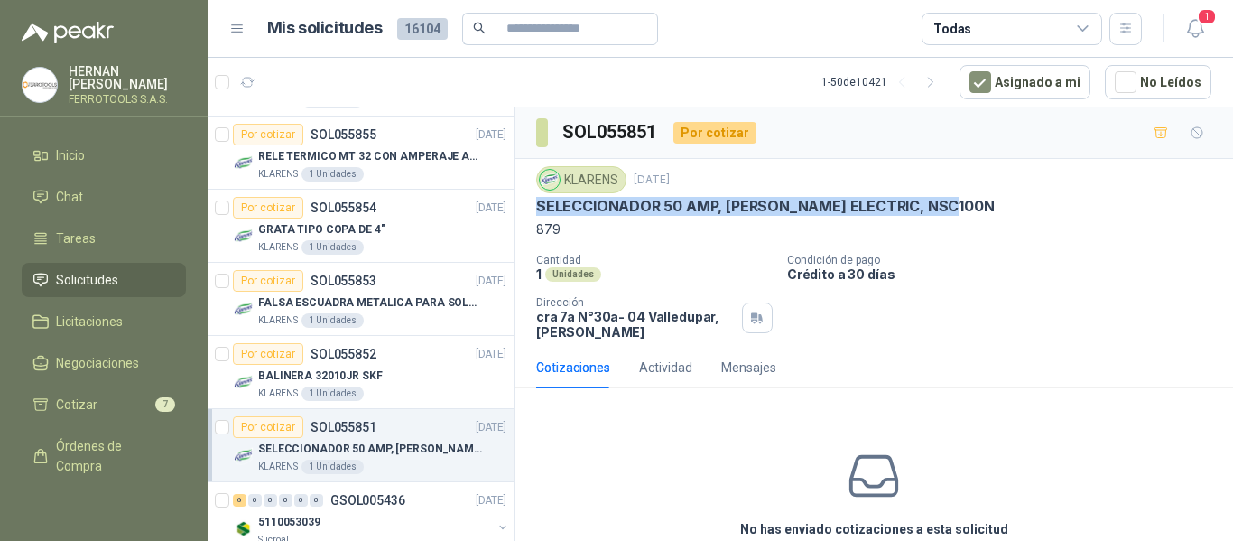
drag, startPoint x: 535, startPoint y: 209, endPoint x: 973, endPoint y: 209, distance: 437.9
click at [973, 209] on div "KLARENS 12 sept, 2025 SELECCIONADOR 50 AMP, SCHNEIDER ELECTRIC, NSC100N 879 Can…" at bounding box center [874, 253] width 719 height 188
copy p "SELECCIONADOR 50 AMP, SCHNEIDER ELECTRIC, NSC100N"
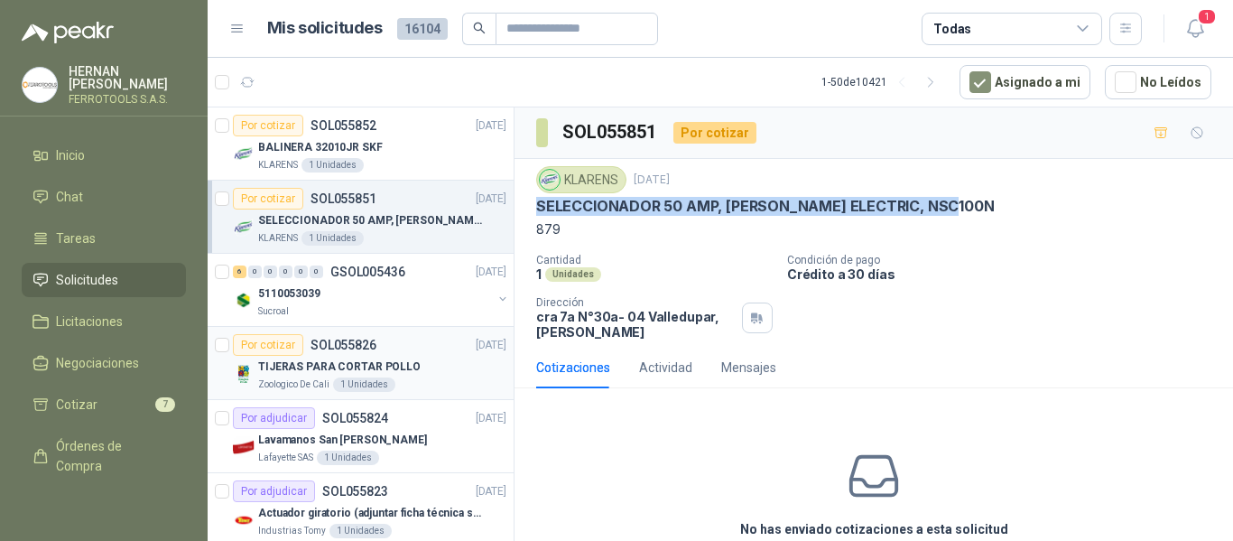
scroll to position [993, 0]
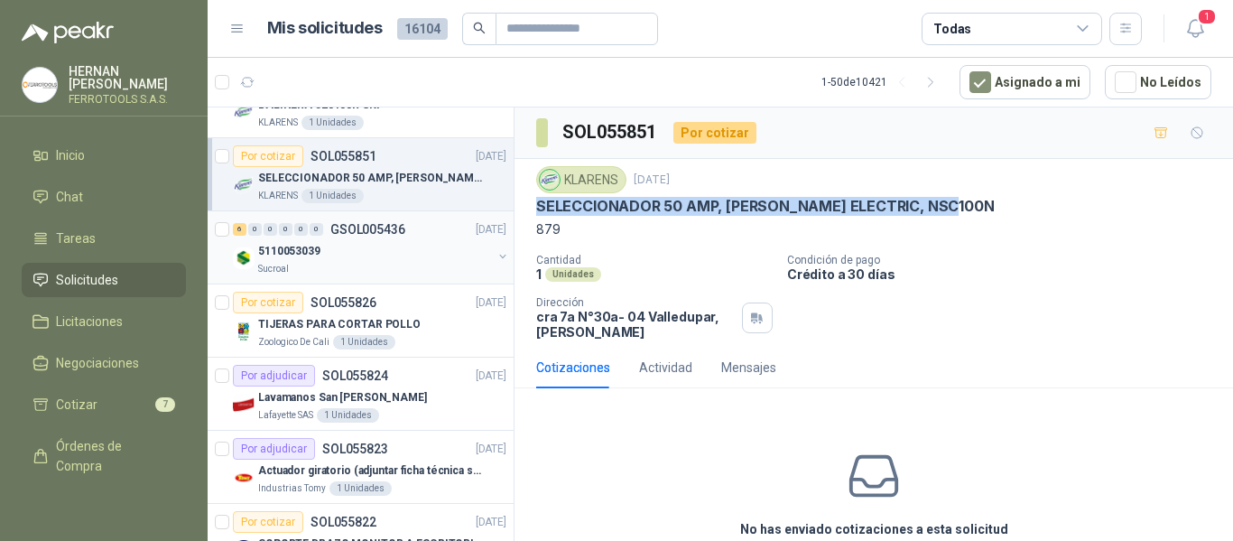
click at [423, 255] on div "5110053039" at bounding box center [375, 251] width 234 height 22
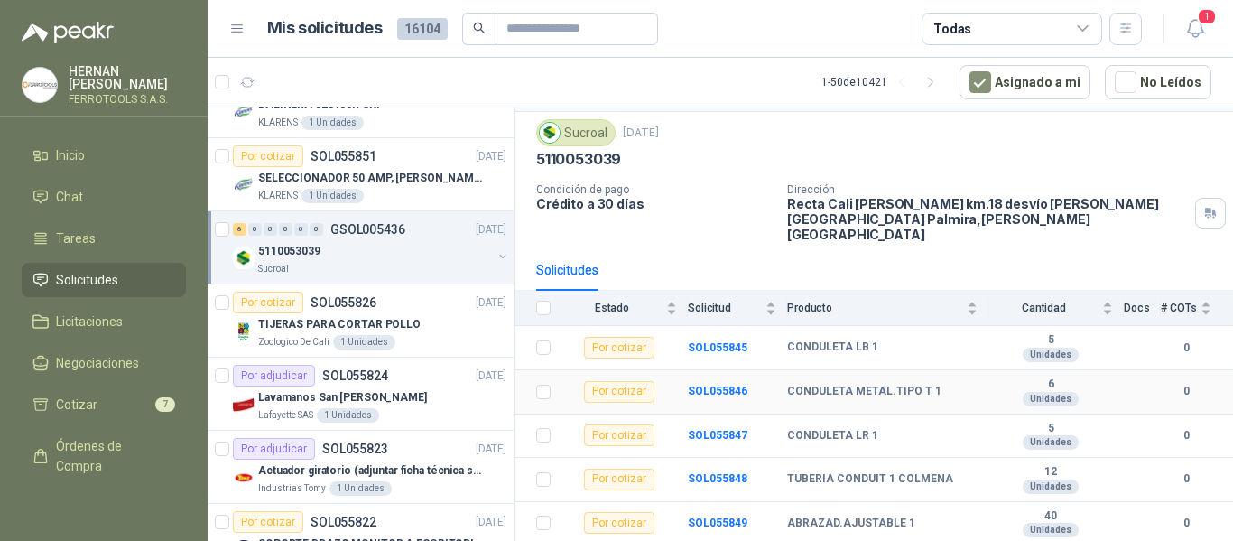
scroll to position [78, 0]
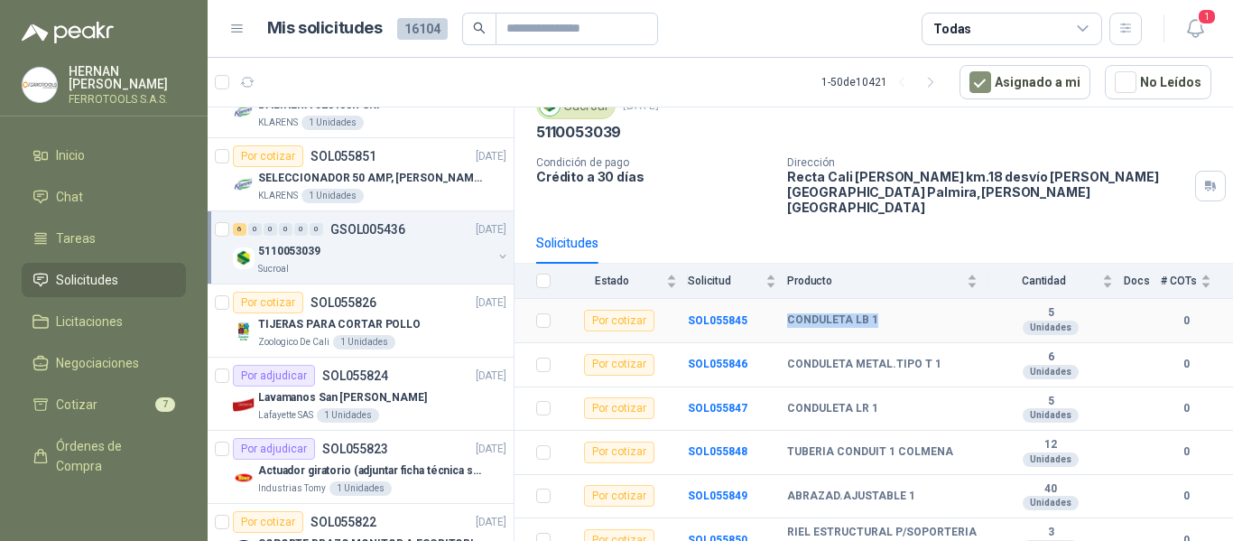
drag, startPoint x: 785, startPoint y: 308, endPoint x: 894, endPoint y: 312, distance: 109.3
click at [894, 312] on tr "Por cotizar SOL055845 CONDULETA LB 1 5 Unidades 0" at bounding box center [874, 321] width 719 height 44
copy tr "CONDULETA LB 1"
drag, startPoint x: 784, startPoint y: 354, endPoint x: 940, endPoint y: 355, distance: 156.2
click at [940, 355] on tr "Por cotizar SOL055846 CONDULETA METAL.TIPO T 1 6 Unidades 0" at bounding box center [874, 365] width 719 height 44
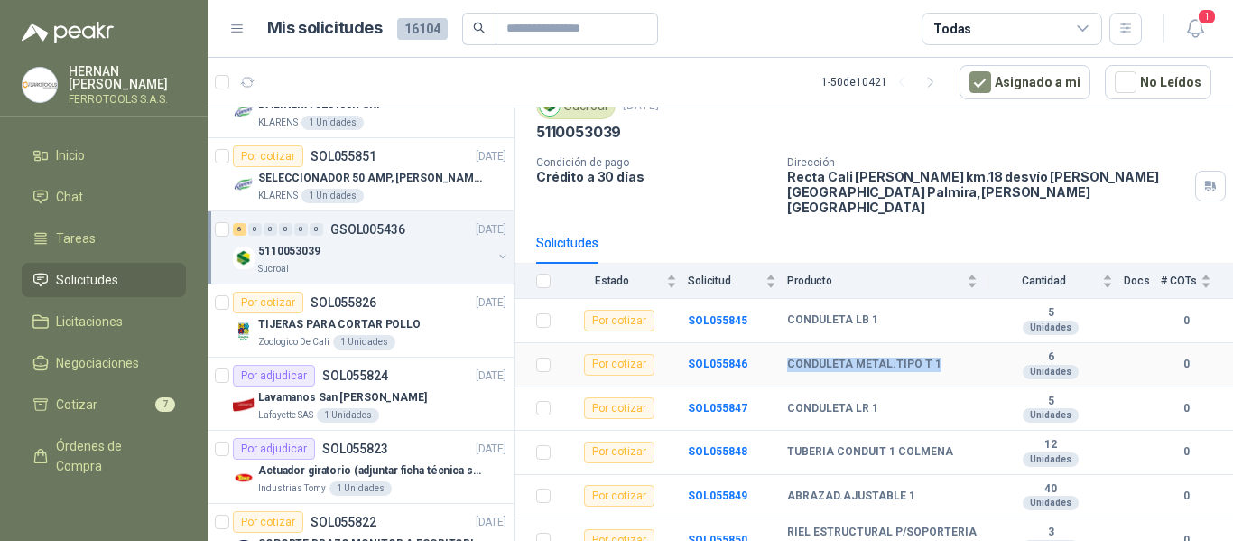
copy tr "CONDULETA METAL.TIPO T 1"
click at [788, 313] on b "CONDULETA LB 1" at bounding box center [832, 320] width 91 height 14
drag, startPoint x: 784, startPoint y: 293, endPoint x: 1066, endPoint y: 312, distance: 283.3
click at [1066, 312] on tr "Por cotizar SOL055845 CONDULETA LB 1 5 Unidades 0" at bounding box center [874, 321] width 719 height 44
copy tr "CONDULETA LB 1 5 Unidades"
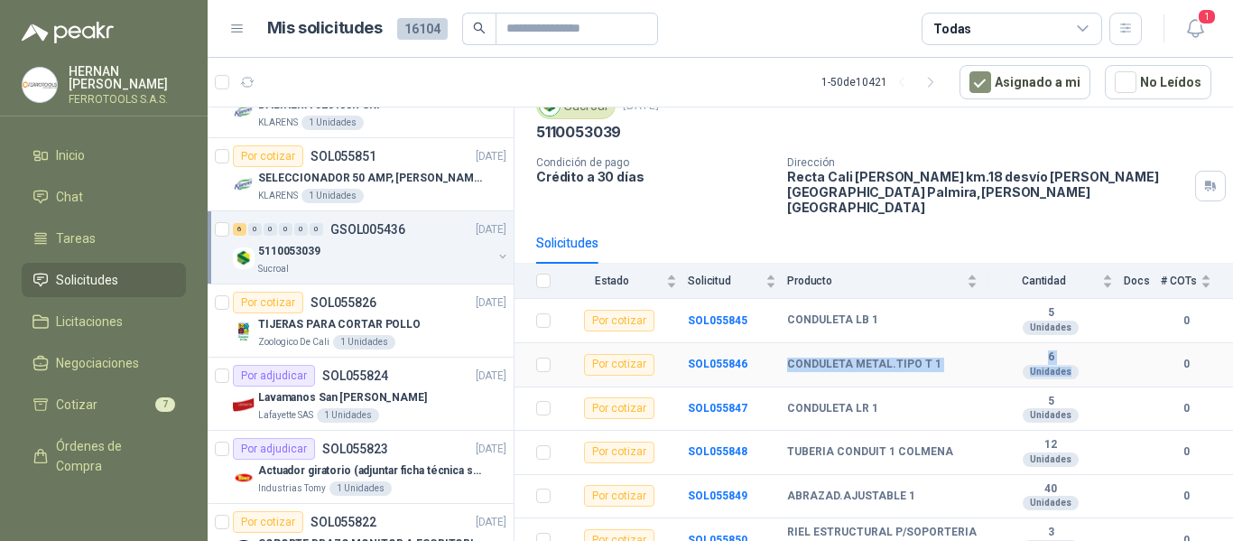
drag, startPoint x: 797, startPoint y: 346, endPoint x: 1067, endPoint y: 359, distance: 270.3
click at [1067, 359] on tr "Por cotizar SOL055846 CONDULETA METAL.TIPO T 1 6 Unidades 0" at bounding box center [874, 365] width 719 height 44
copy tr "CONDULETA METAL.TIPO T 1 6 Unidades"
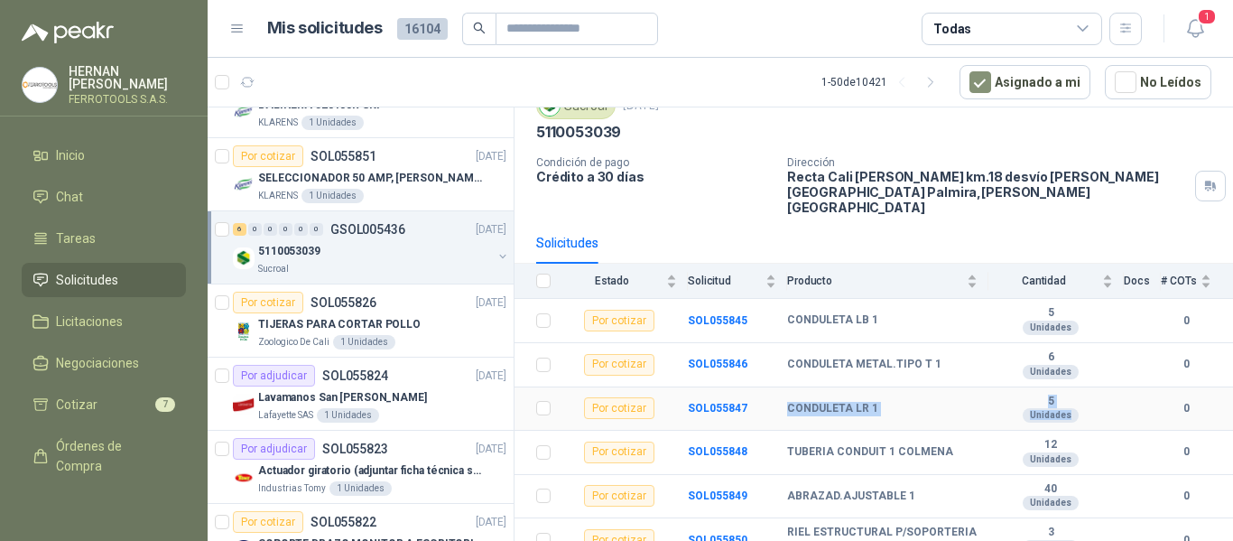
drag, startPoint x: 784, startPoint y: 395, endPoint x: 1060, endPoint y: 414, distance: 276.9
click at [1060, 414] on tr "Por cotizar SOL055847 CONDULETA LR 1 5 Unidades 0" at bounding box center [874, 409] width 719 height 44
copy tr "CONDULETA LR 1 5 Unidades"
drag, startPoint x: 778, startPoint y: 439, endPoint x: 1122, endPoint y: 442, distance: 344.0
click at [1122, 442] on tr "Por cotizar SOL055848 TUBERIA CONDUIT 1 COLMENA 12 Unidades 0" at bounding box center [874, 453] width 719 height 44
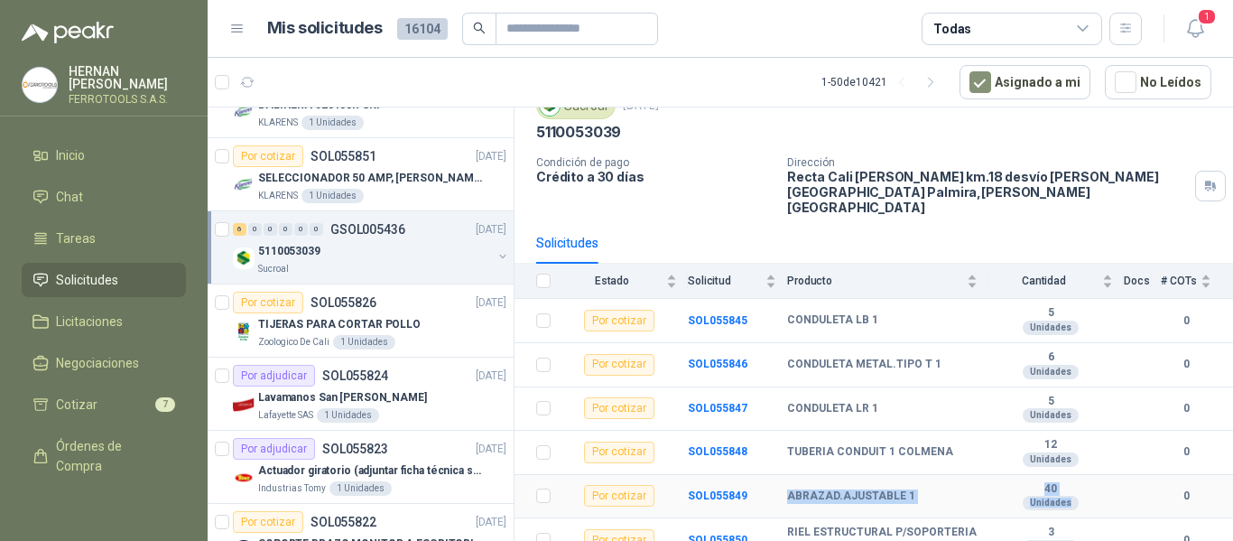
drag, startPoint x: 786, startPoint y: 483, endPoint x: 1074, endPoint y: 481, distance: 287.1
click at [1074, 481] on tr "Por cotizar SOL055849 ABRAZAD.AJUSTABLE 1 40 Unidades 0" at bounding box center [874, 497] width 719 height 44
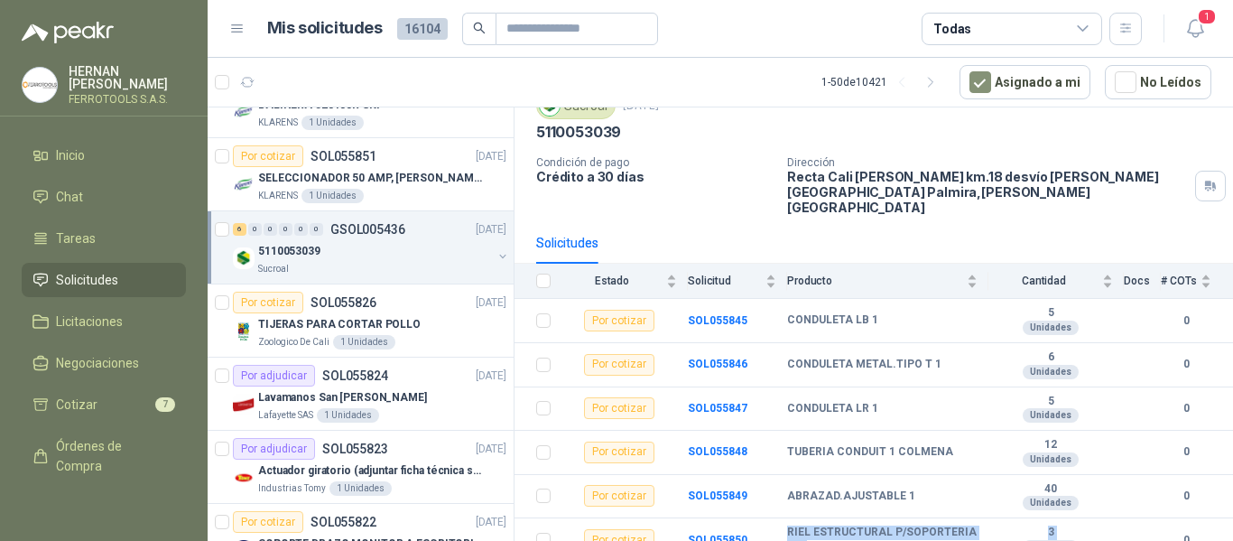
drag, startPoint x: 777, startPoint y: 517, endPoint x: 1051, endPoint y: 546, distance: 276.0
click at [1051, 540] on html "HERNAN RUALES FERROTOOLS S.A.S. Inicio Chat Tareas Solicitudes Licitaciones Neg…" at bounding box center [616, 270] width 1233 height 541
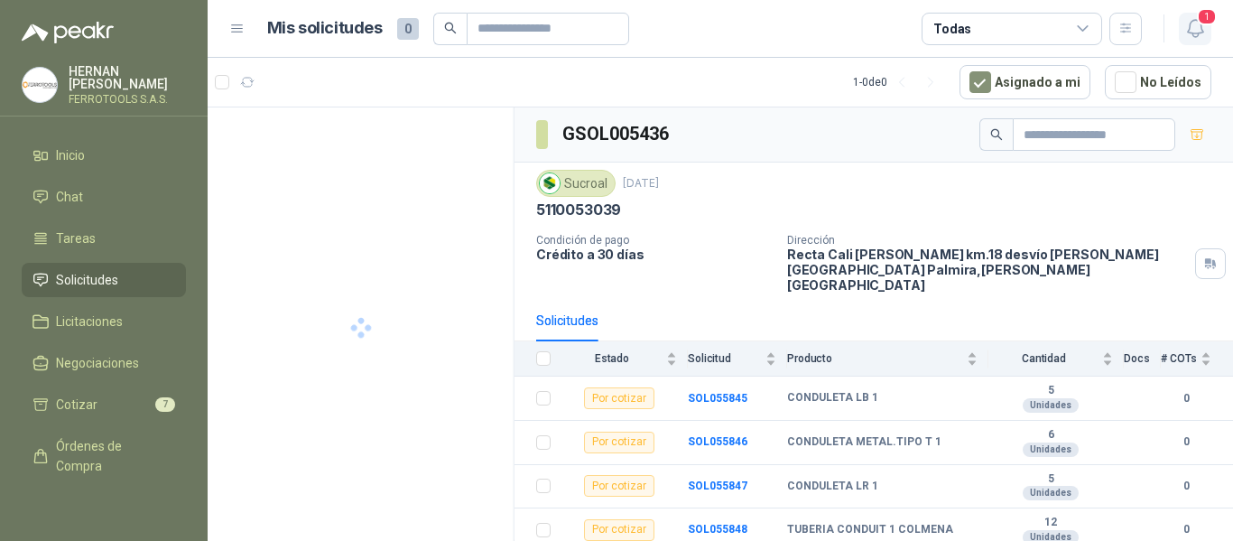
click at [1193, 40] on button "1" at bounding box center [1195, 29] width 33 height 33
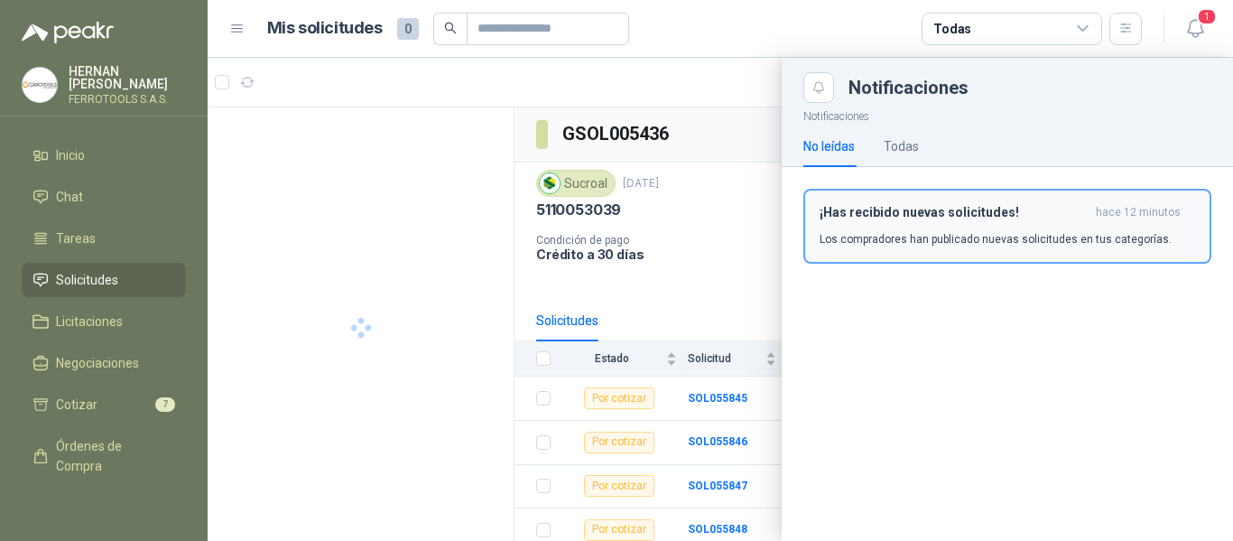
click at [992, 228] on div "¡Has recibido nuevas solicitudes! hace 12 minutos Los compradores han publicado…" at bounding box center [1008, 226] width 376 height 42
